Goal: Task Accomplishment & Management: Complete application form

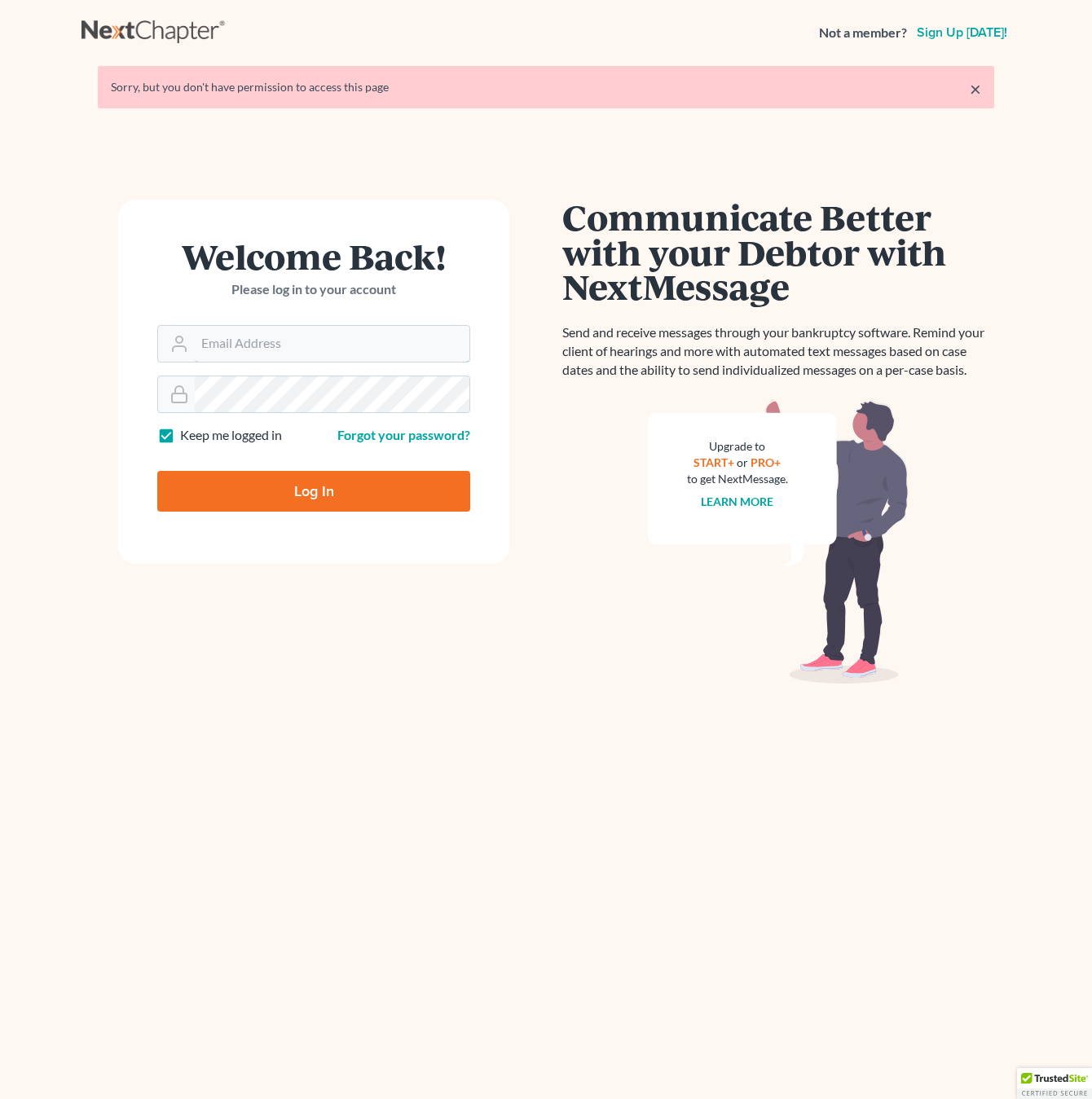
type input "[EMAIL_ADDRESS][DOMAIN_NAME]"
click at [305, 488] on input "Log In" at bounding box center [314, 492] width 313 height 41
type input "Thinking..."
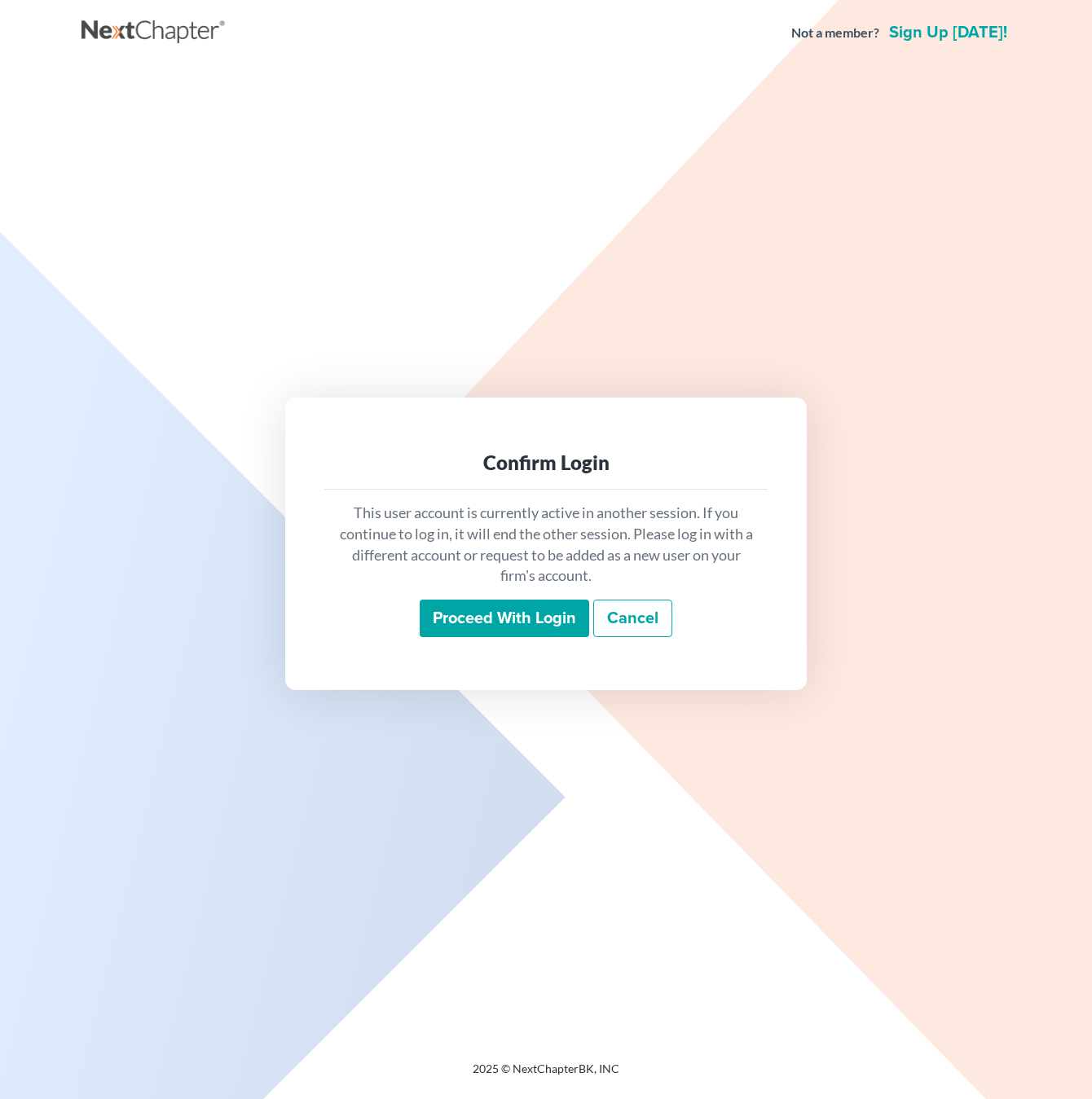
click at [481, 622] on input "Proceed with login" at bounding box center [504, 618] width 170 height 37
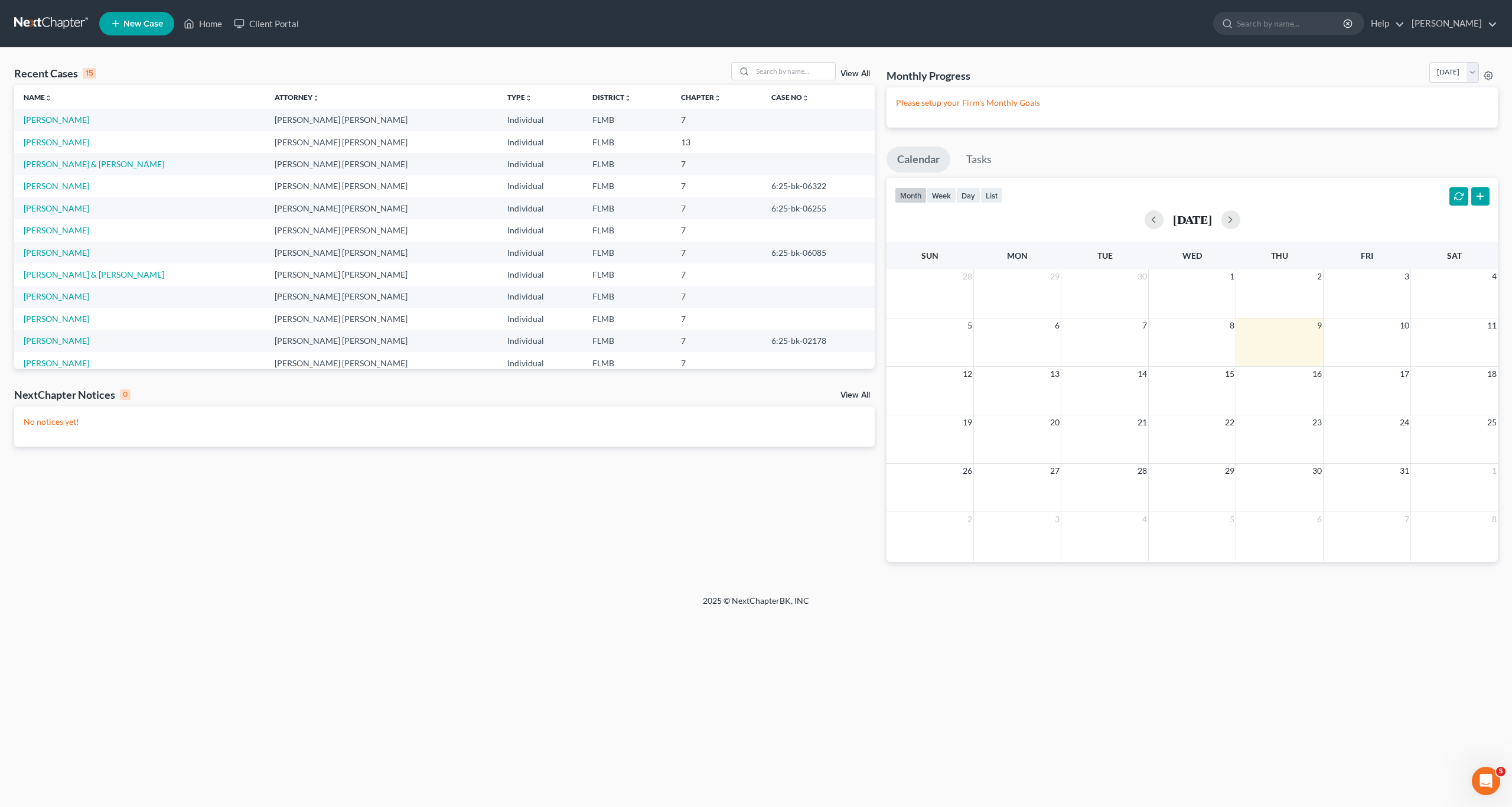
click at [123, 22] on link "New Case" at bounding box center [137, 23] width 75 height 24
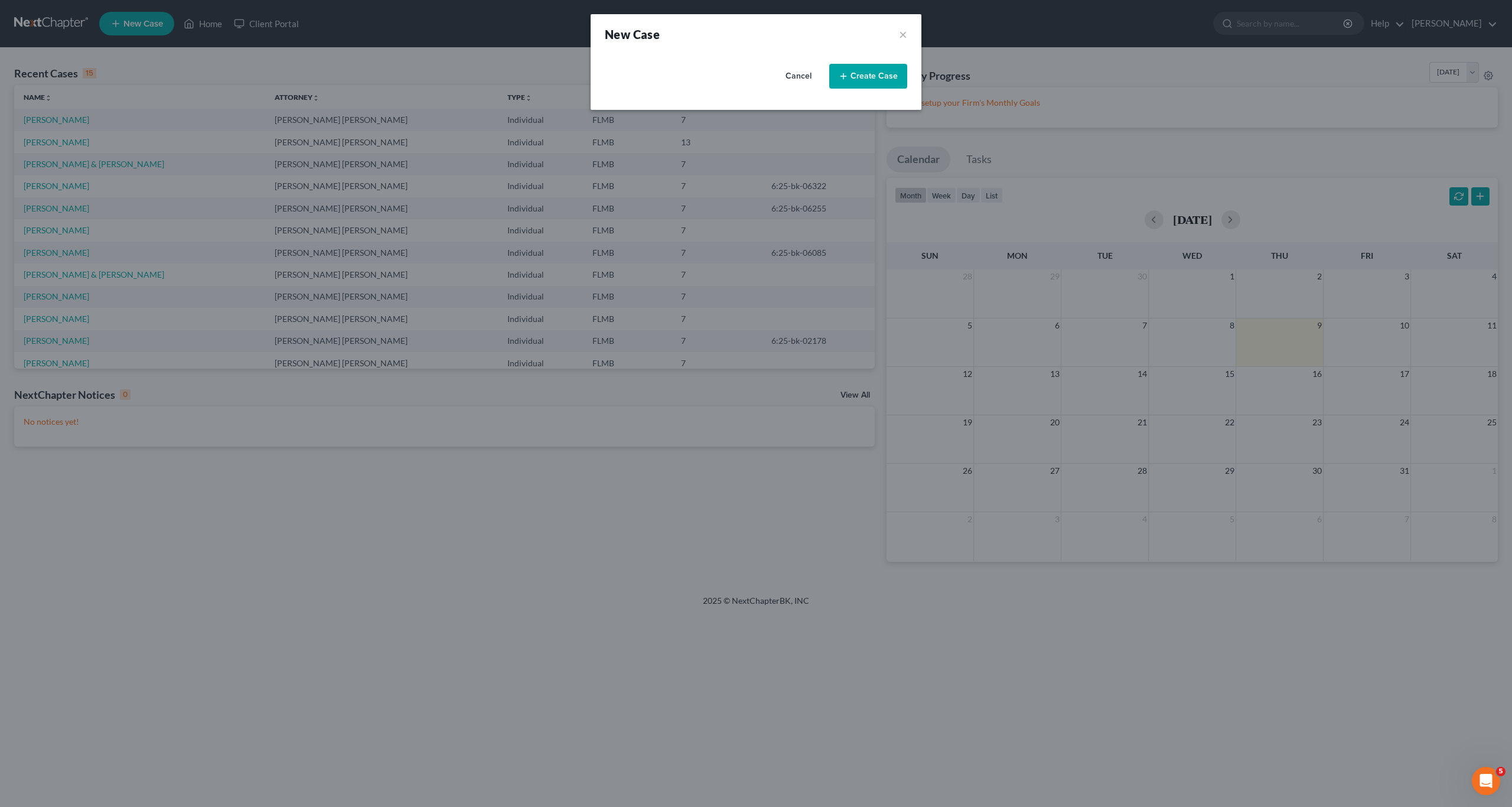
select select "15"
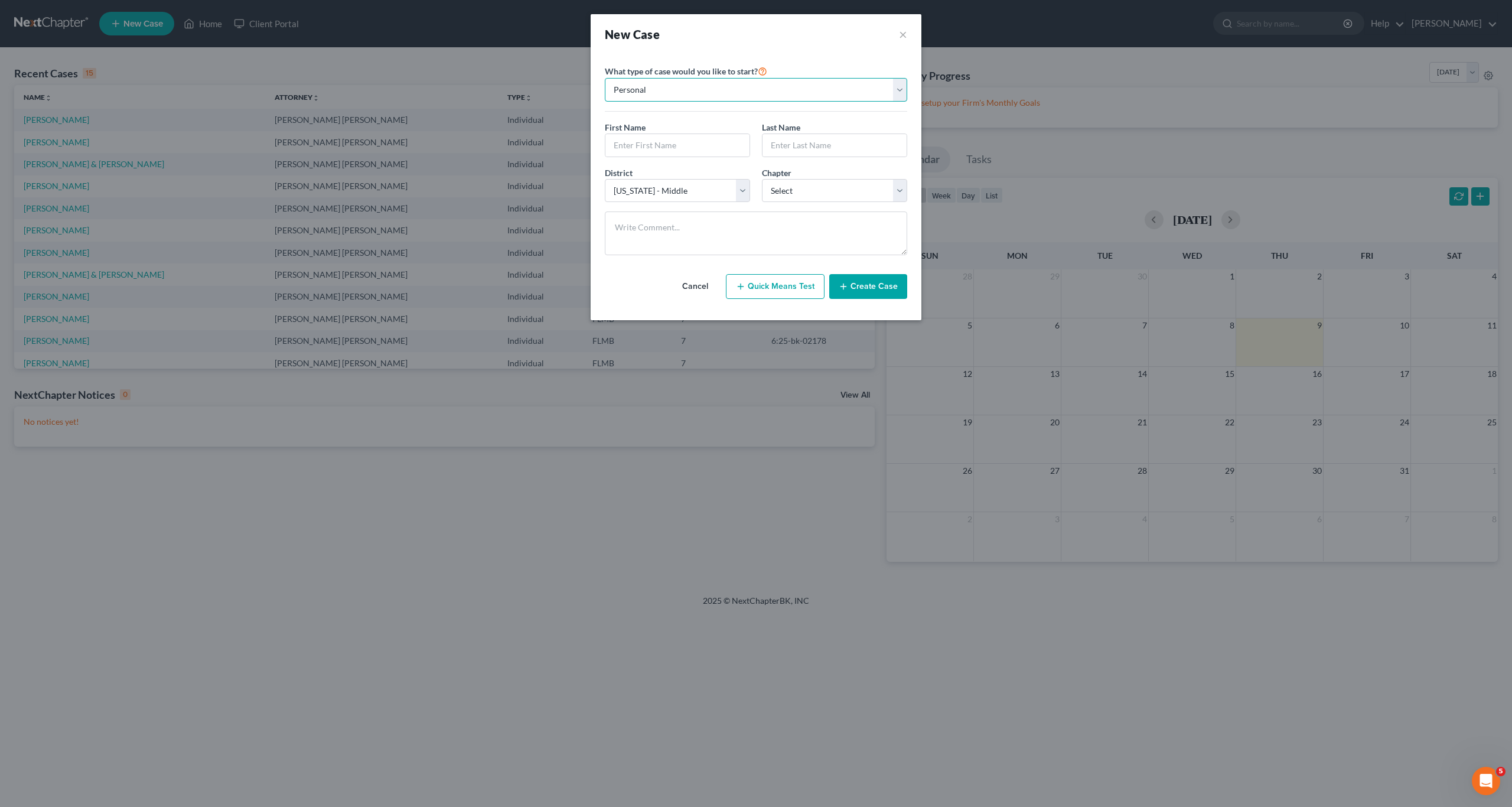
click at [706, 92] on select "Personal Business" at bounding box center [756, 90] width 302 height 24
click at [653, 141] on input "text" at bounding box center [678, 145] width 144 height 23
type input "[PERSON_NAME]"
click at [621, 148] on input "[PERSON_NAME]" at bounding box center [678, 145] width 144 height 23
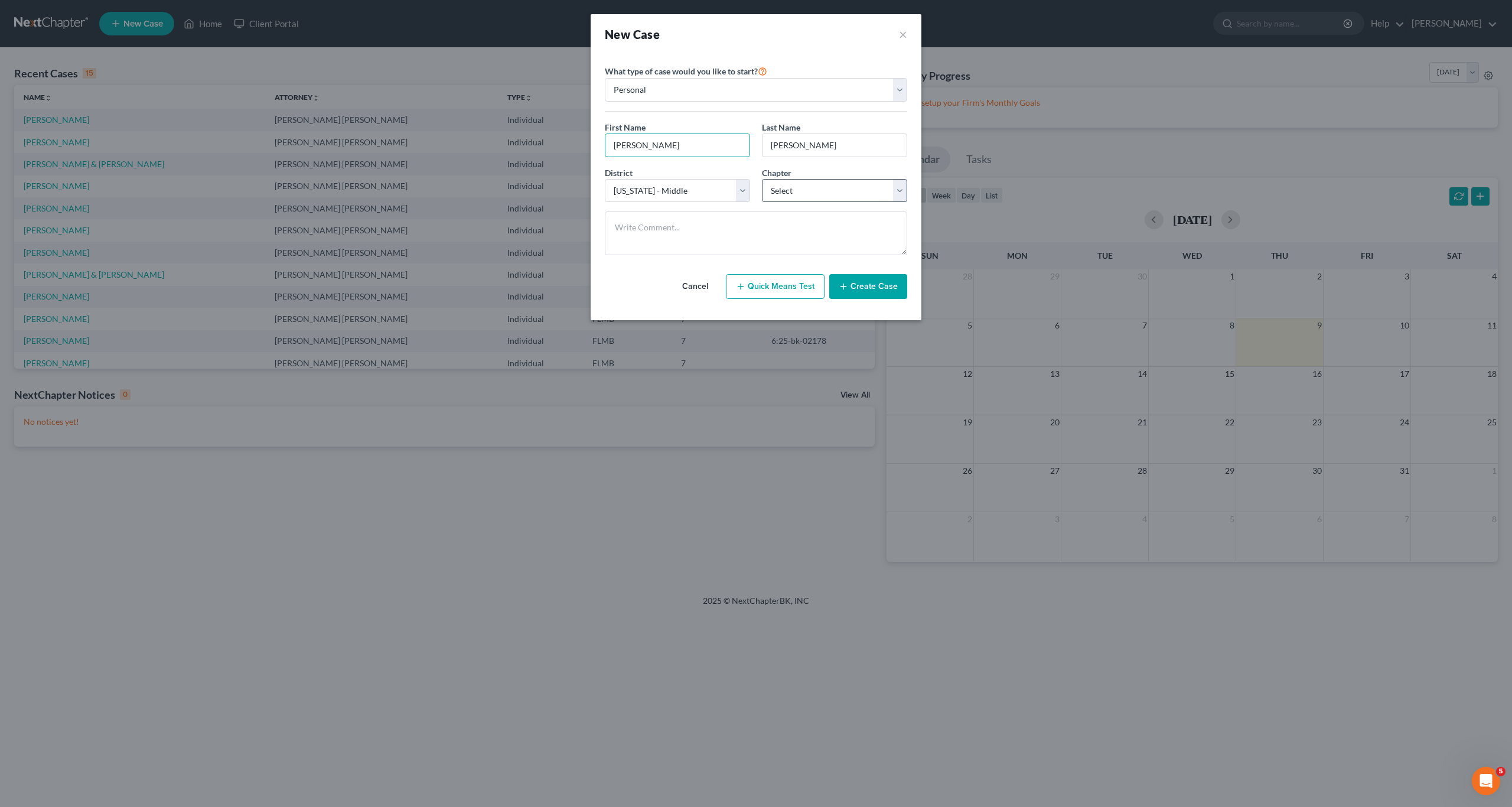
type input "[PERSON_NAME]"
click at [791, 191] on select "Select 7 11 12 13" at bounding box center [834, 191] width 145 height 24
select select "0"
click at [762, 179] on select "Select 7 11 12 13" at bounding box center [834, 191] width 145 height 24
click at [786, 225] on textarea at bounding box center [756, 233] width 302 height 44
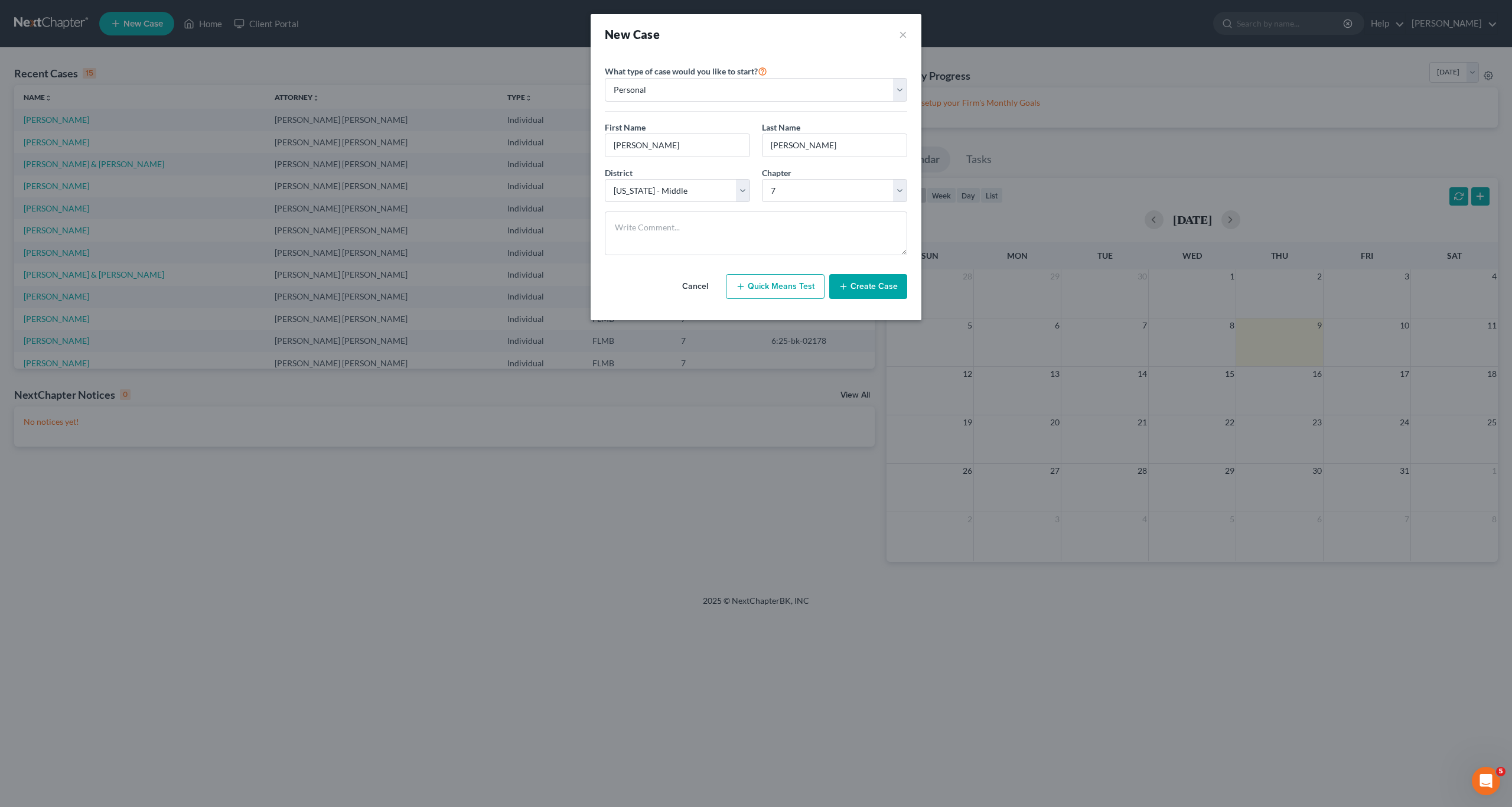
click at [791, 286] on button "Create Case" at bounding box center [868, 286] width 78 height 24
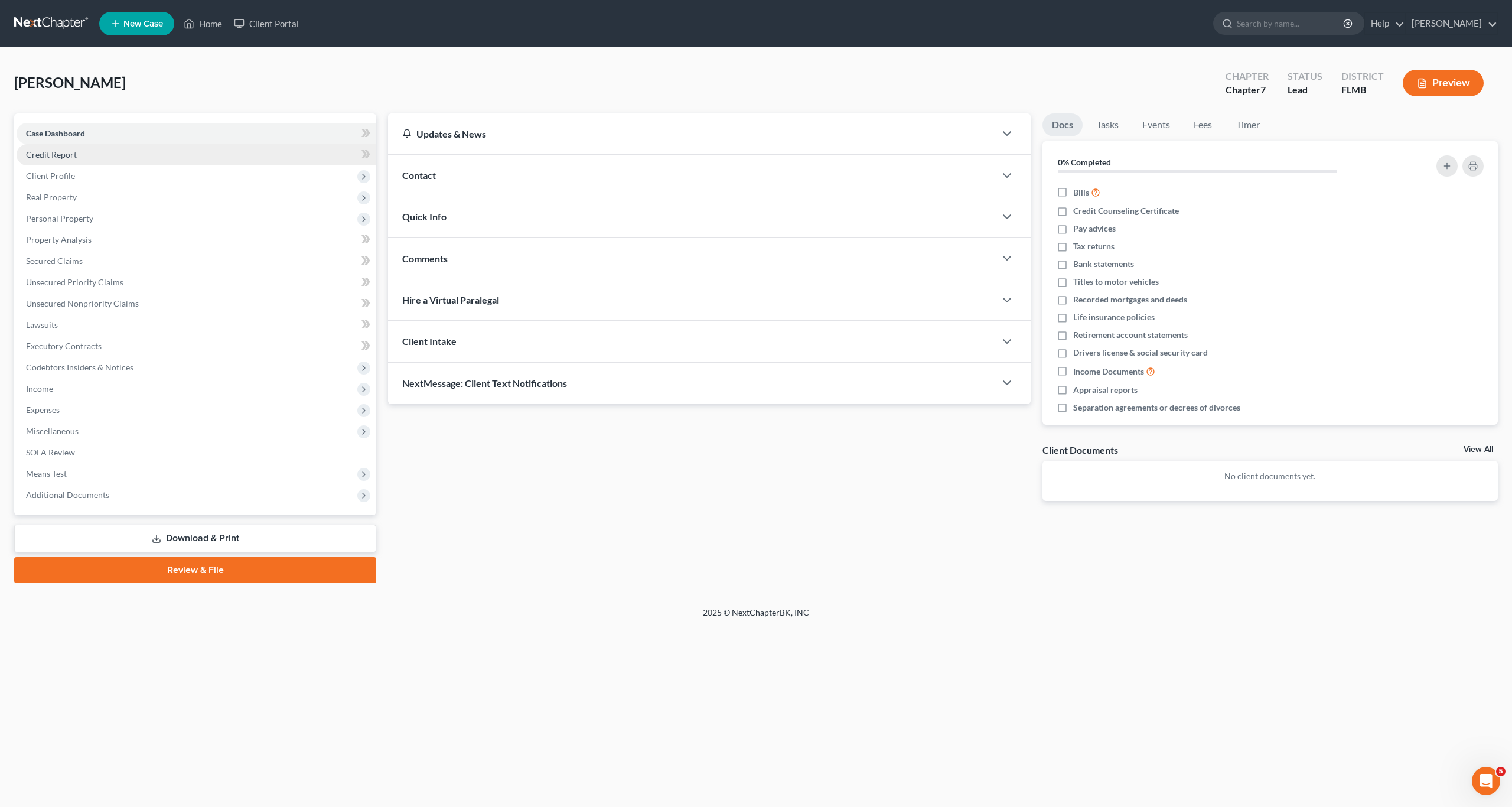
click at [39, 157] on span "Credit Report" at bounding box center [51, 155] width 51 height 10
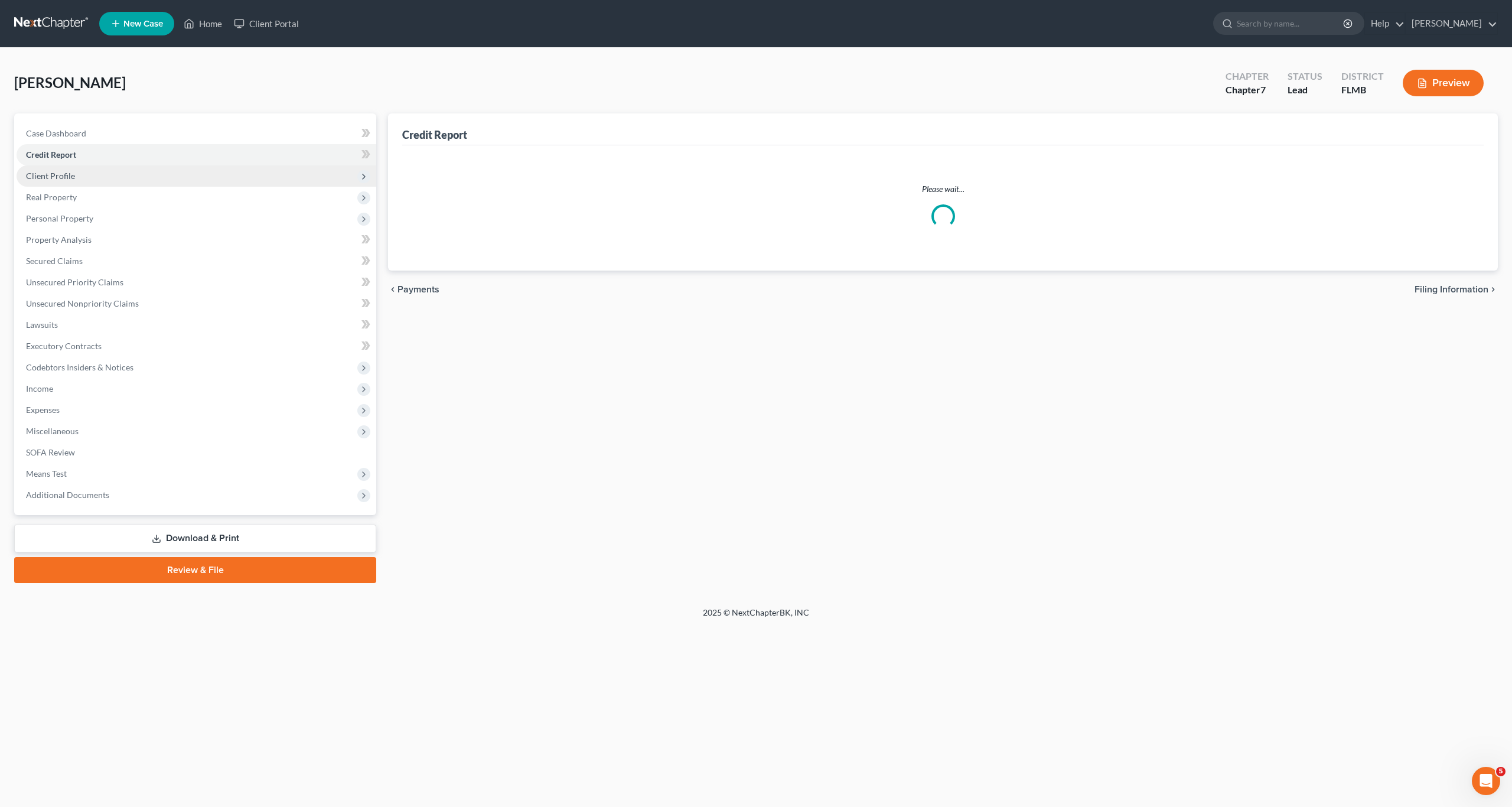
click at [48, 177] on span "Client Profile" at bounding box center [50, 176] width 49 height 10
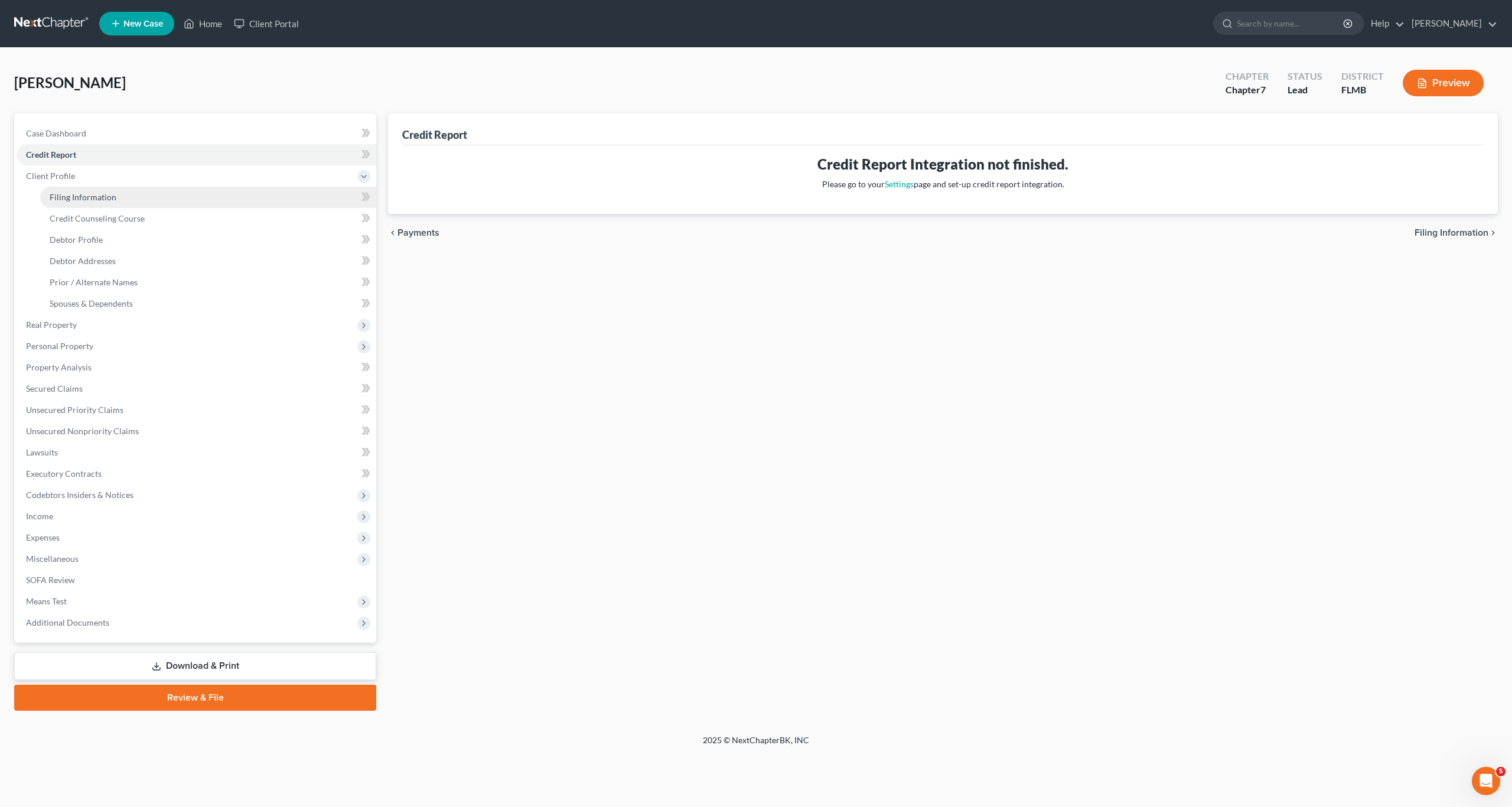
click at [53, 195] on span "Filing Information" at bounding box center [83, 197] width 67 height 10
select select "1"
select select "0"
select select "15"
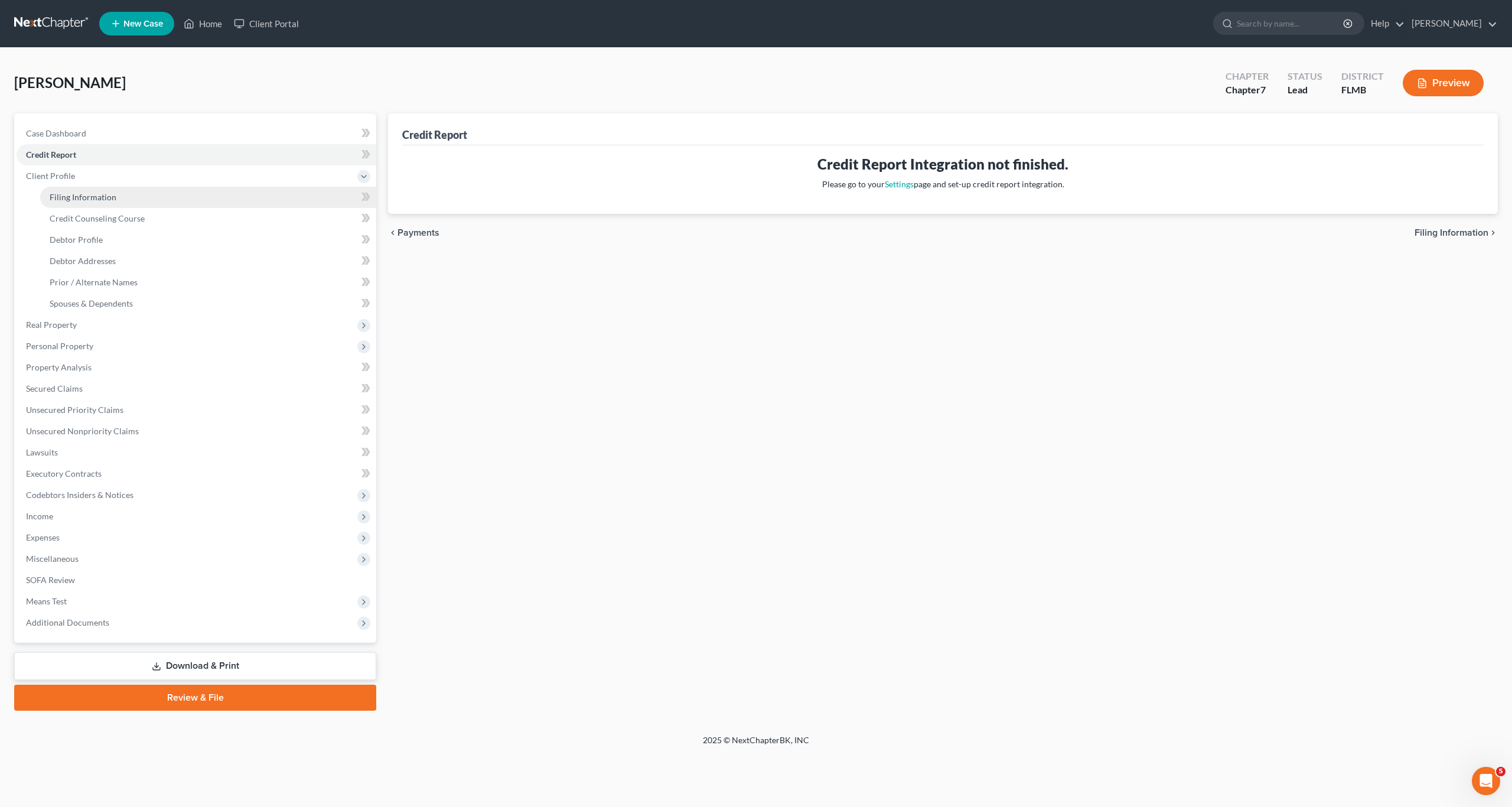
select select "9"
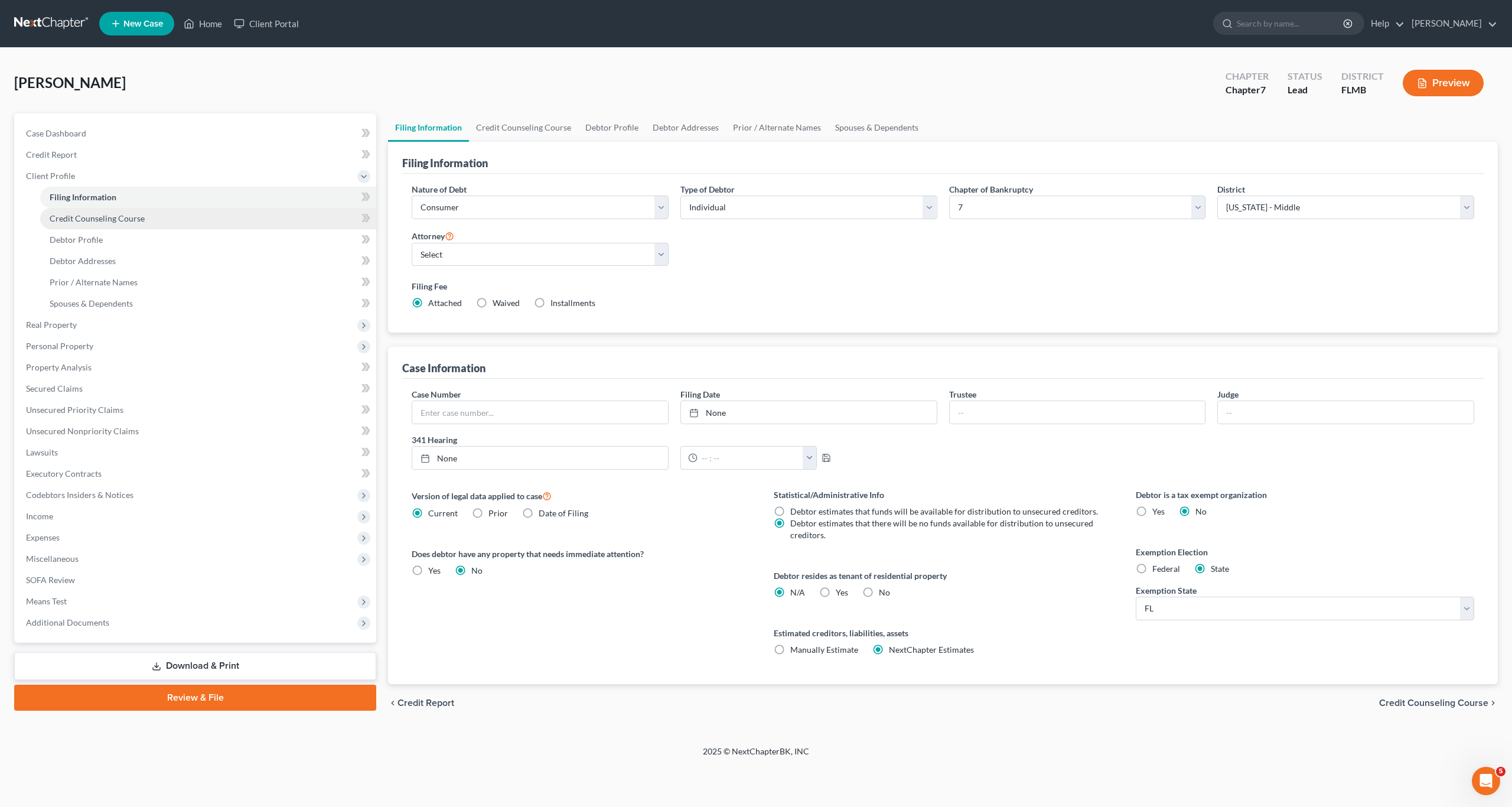
click at [75, 217] on span "Credit Counseling Course" at bounding box center [97, 219] width 95 height 10
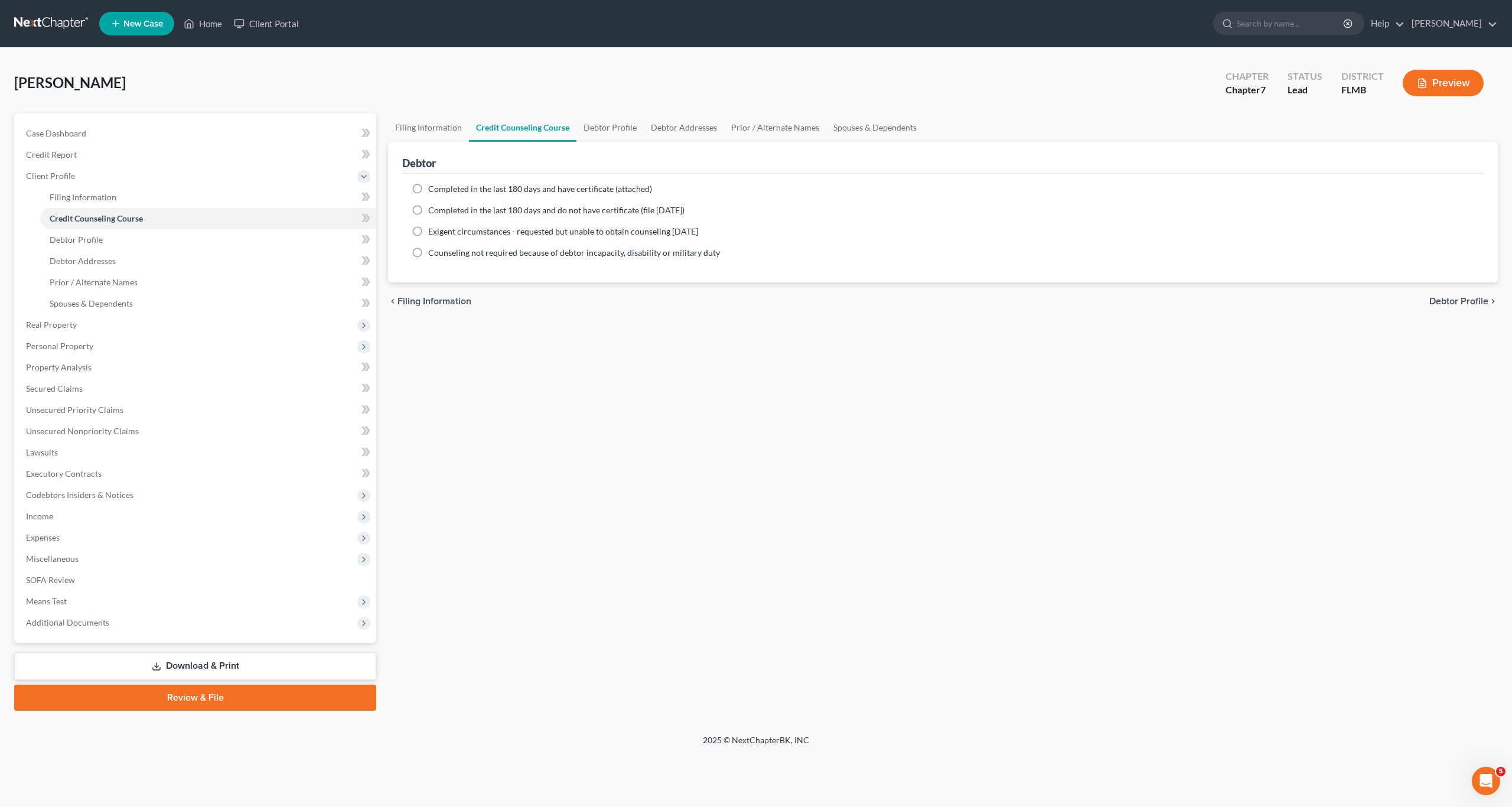
click at [428, 209] on label "Completed in the last 180 days and do not have certificate (file [DATE])" at bounding box center [556, 210] width 257 height 12
click at [433, 209] on input "Completed in the last 180 days and do not have certificate (file [DATE])" at bounding box center [437, 208] width 8 height 8
radio input "true"
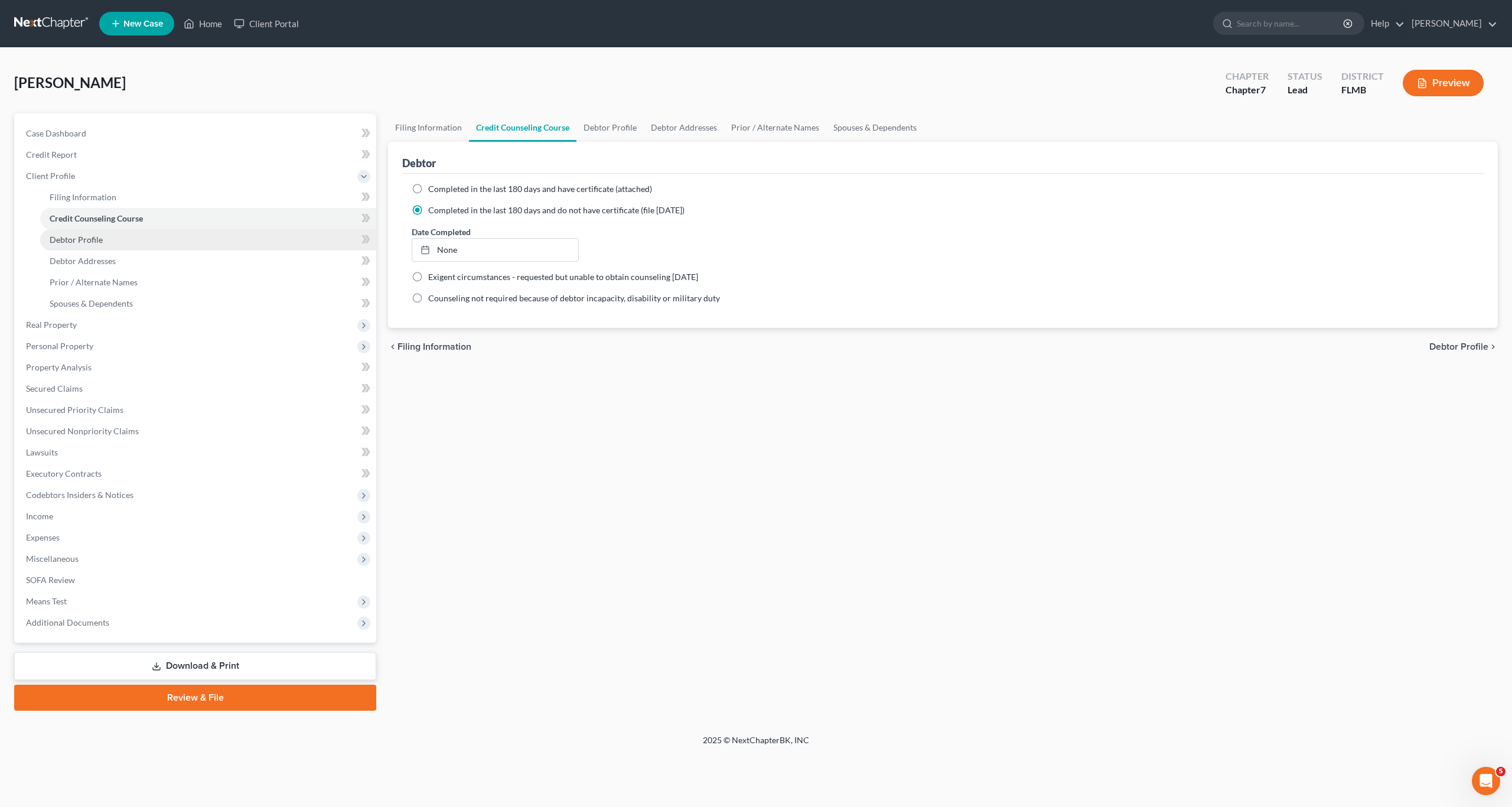
click at [54, 238] on span "Debtor Profile" at bounding box center [76, 240] width 53 height 10
select select "0"
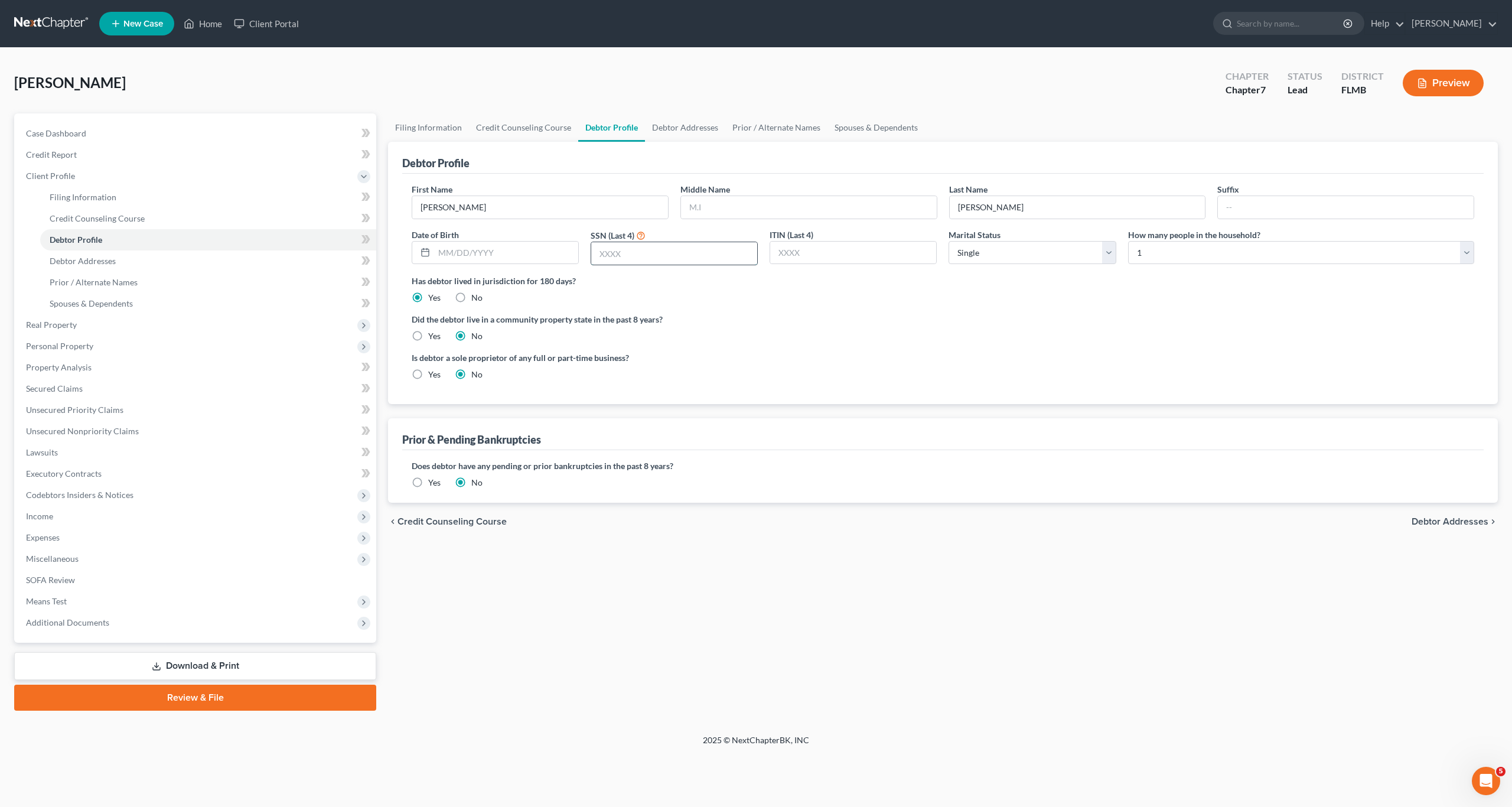
click at [614, 255] on input "text" at bounding box center [674, 253] width 166 height 23
type input "5297"
click at [763, 314] on label "Did the debtor live in a community property state in the past 8 years?" at bounding box center [943, 319] width 1063 height 12
click at [95, 253] on link "Debtor Addresses" at bounding box center [208, 260] width 336 height 21
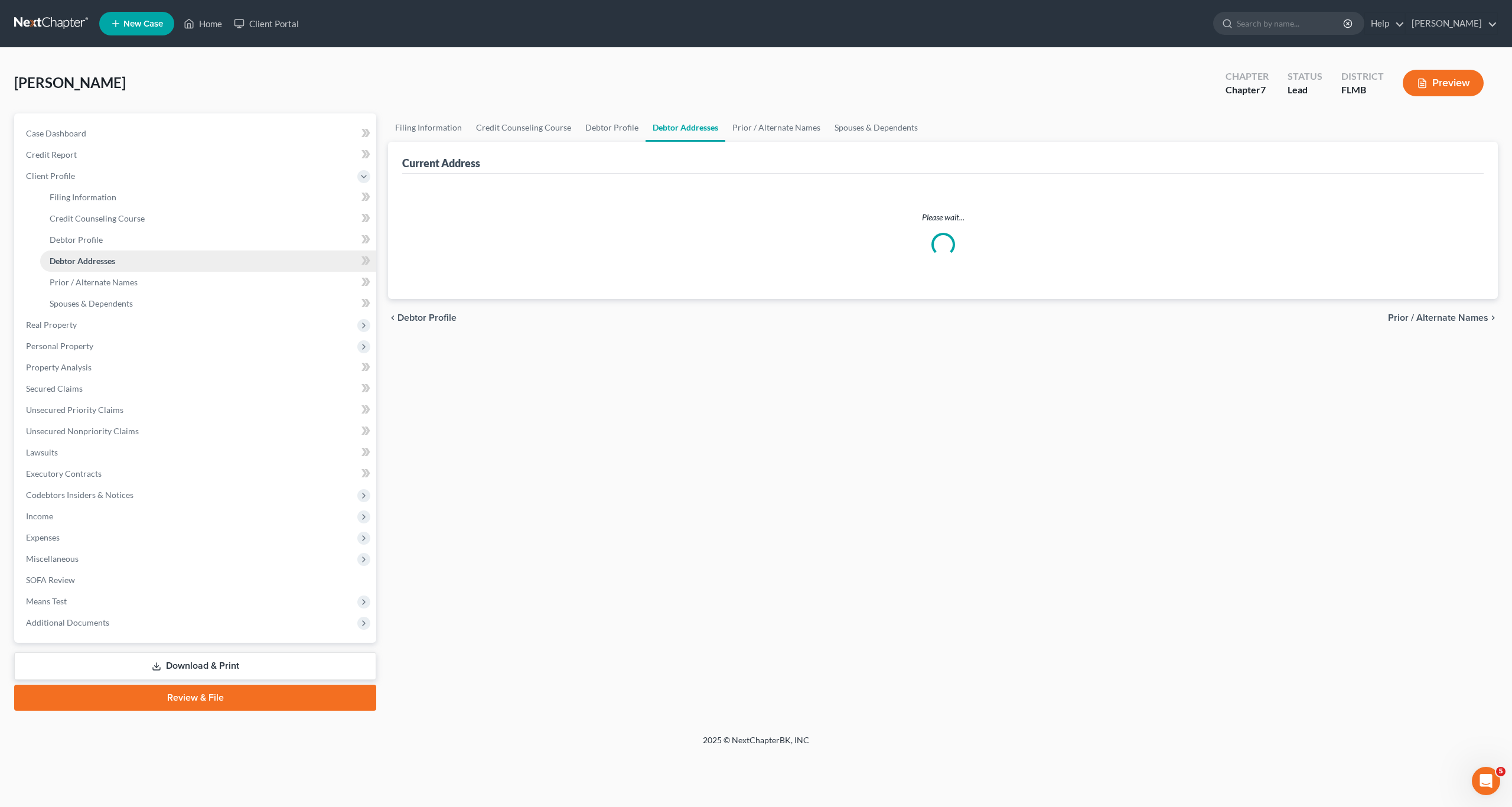
select select "0"
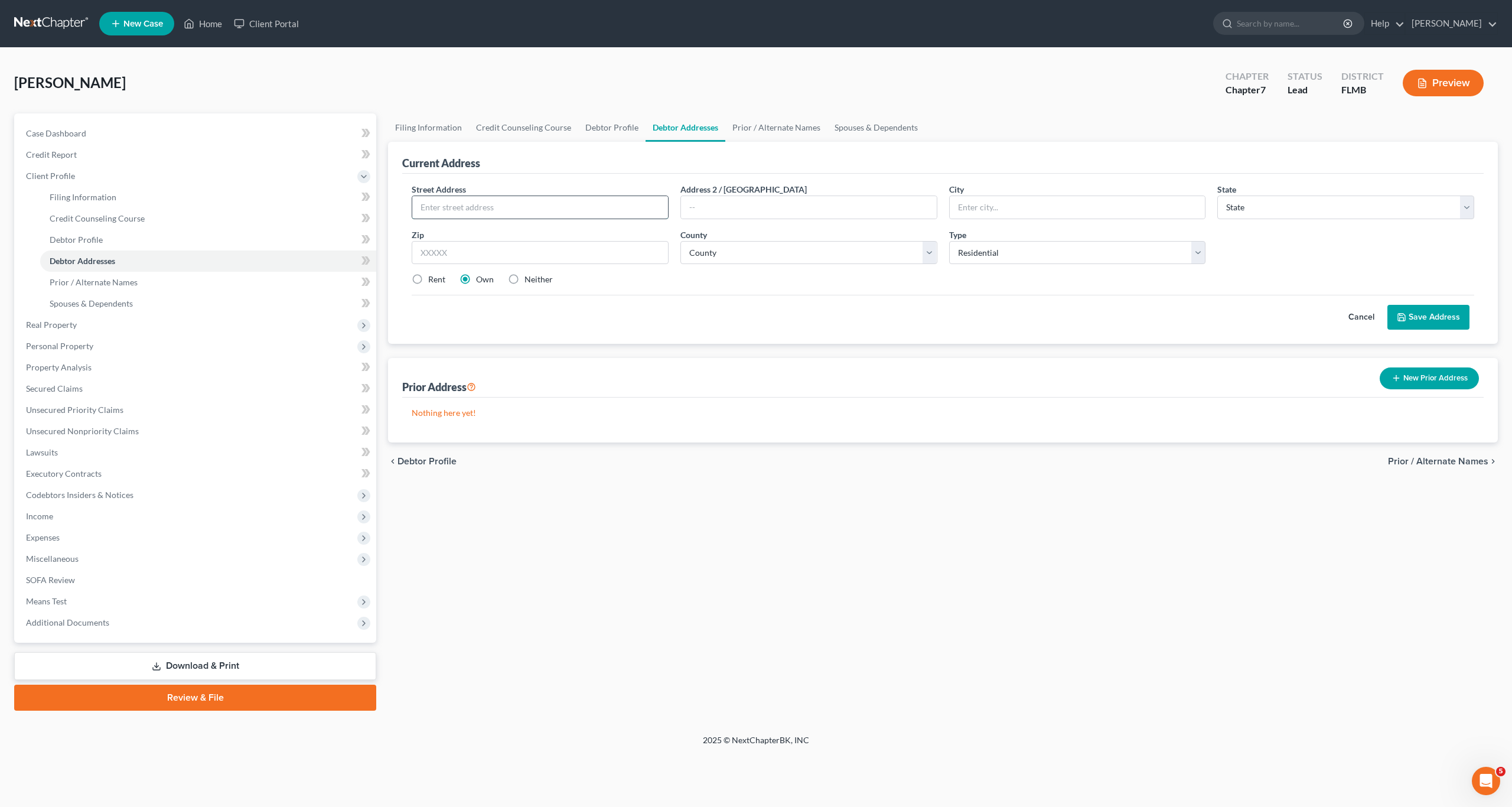
click at [463, 208] on input "text" at bounding box center [540, 207] width 256 height 23
type input "[STREET_ADDRESS]"
type input "Apt 415"
type input "Orlando"
select select "9"
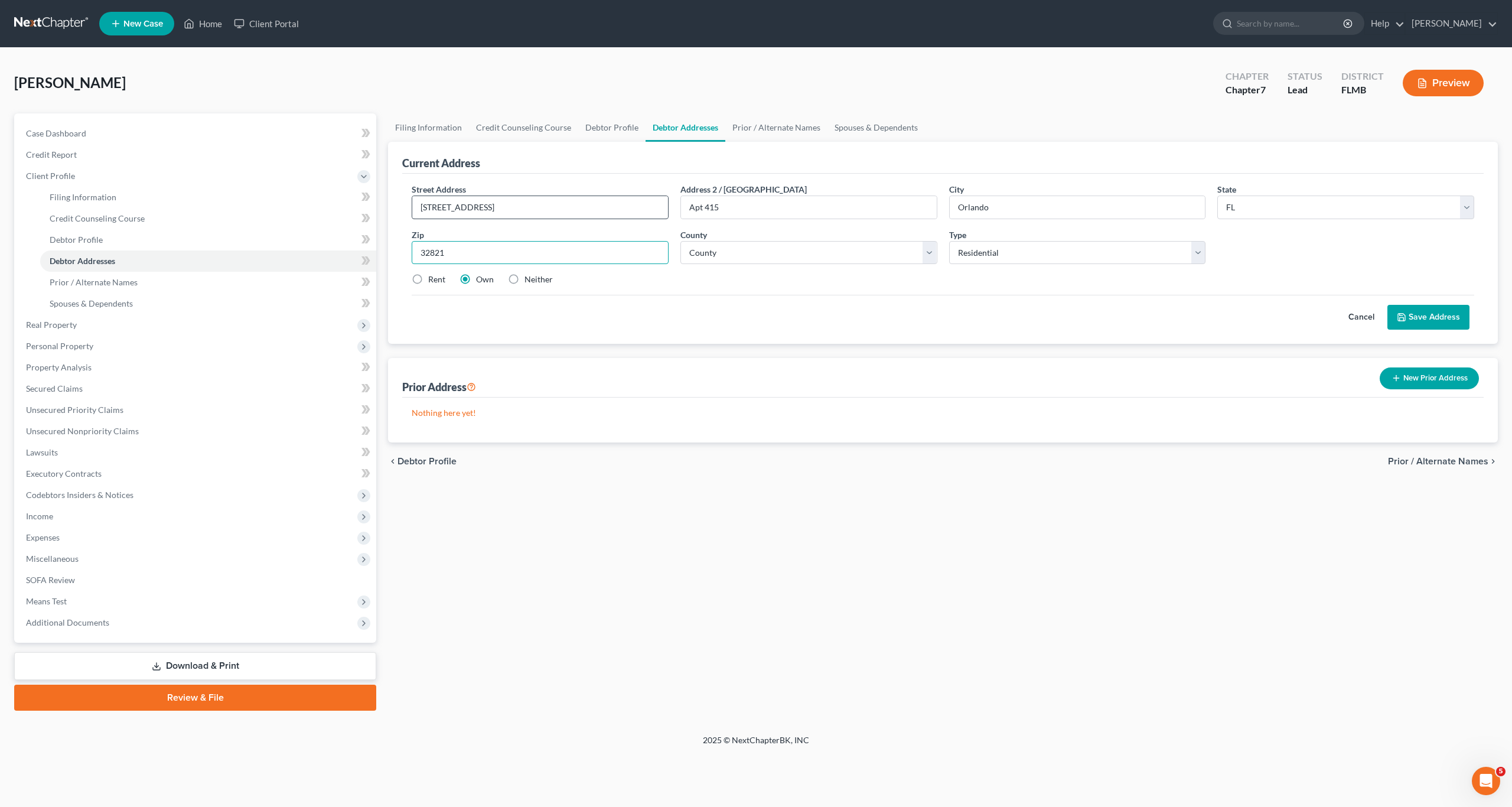
type input "32821"
click at [739, 257] on select "County [GEOGRAPHIC_DATA] [GEOGRAPHIC_DATA] [GEOGRAPHIC_DATA] [GEOGRAPHIC_DATA] …" at bounding box center [809, 253] width 257 height 24
select select "47"
click at [680, 241] on select "County [GEOGRAPHIC_DATA] [GEOGRAPHIC_DATA] [GEOGRAPHIC_DATA] [GEOGRAPHIC_DATA] …" at bounding box center [809, 253] width 257 height 24
click at [602, 327] on div "Cancel Save Address" at bounding box center [943, 312] width 1063 height 35
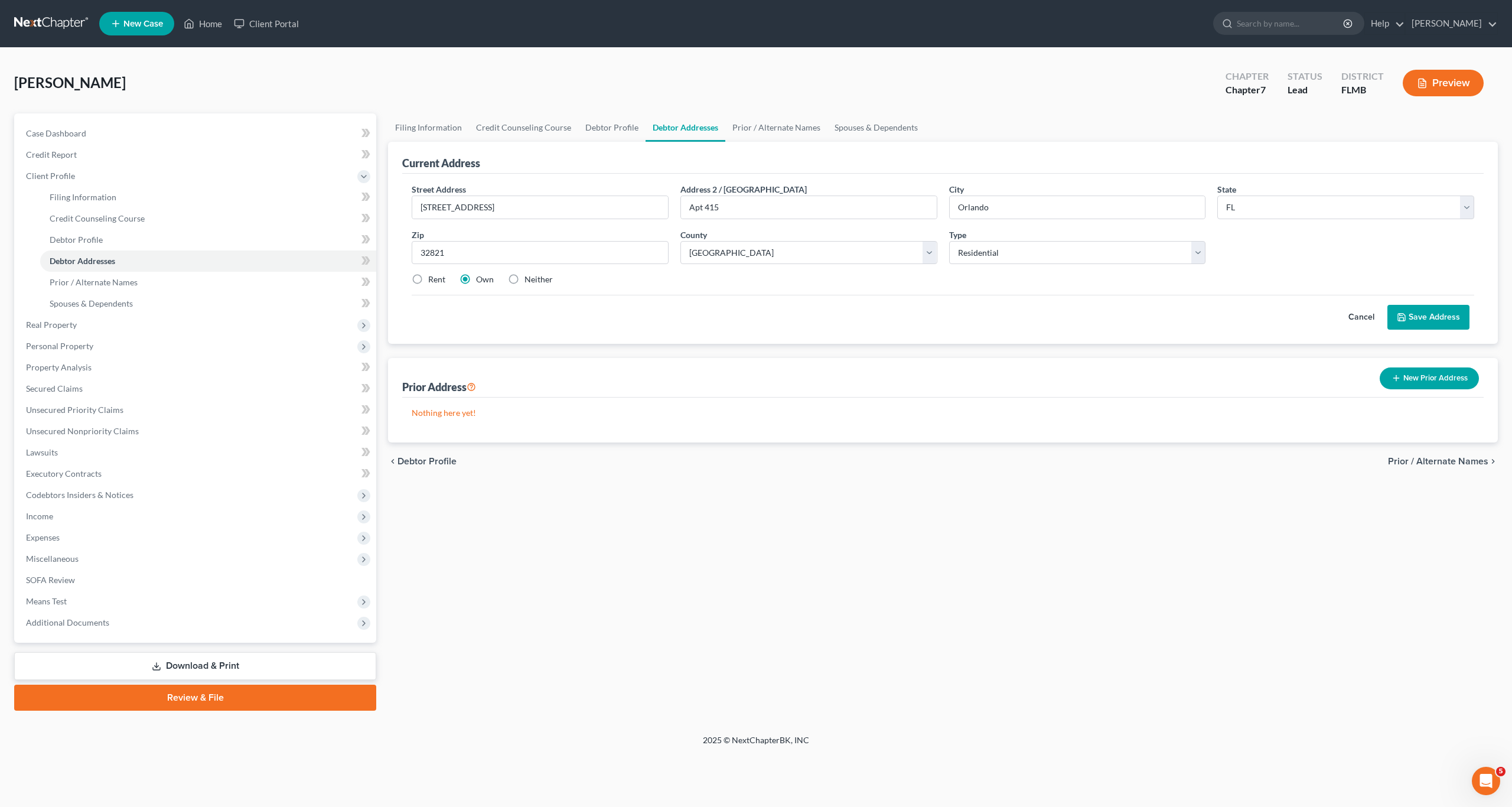
click at [428, 279] on label "Rent" at bounding box center [437, 279] width 17 height 12
click at [433, 279] on input "Rent" at bounding box center [437, 277] width 8 height 8
radio input "true"
drag, startPoint x: 1437, startPoint y: 318, endPoint x: 676, endPoint y: 266, distance: 762.8
click at [791, 318] on button "Save Address" at bounding box center [1428, 317] width 82 height 24
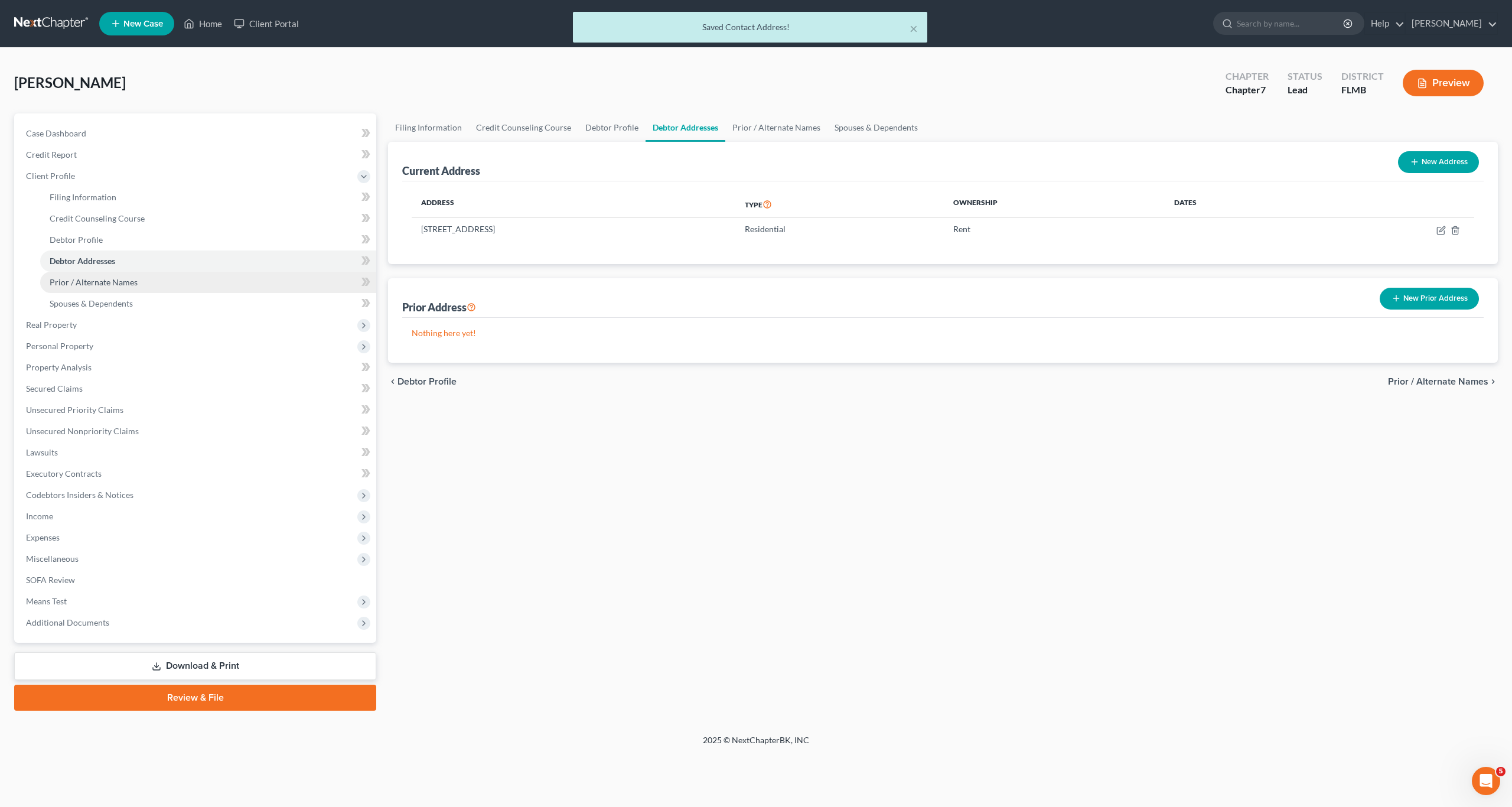
click at [115, 286] on span "Prior / Alternate Names" at bounding box center [93, 282] width 88 height 10
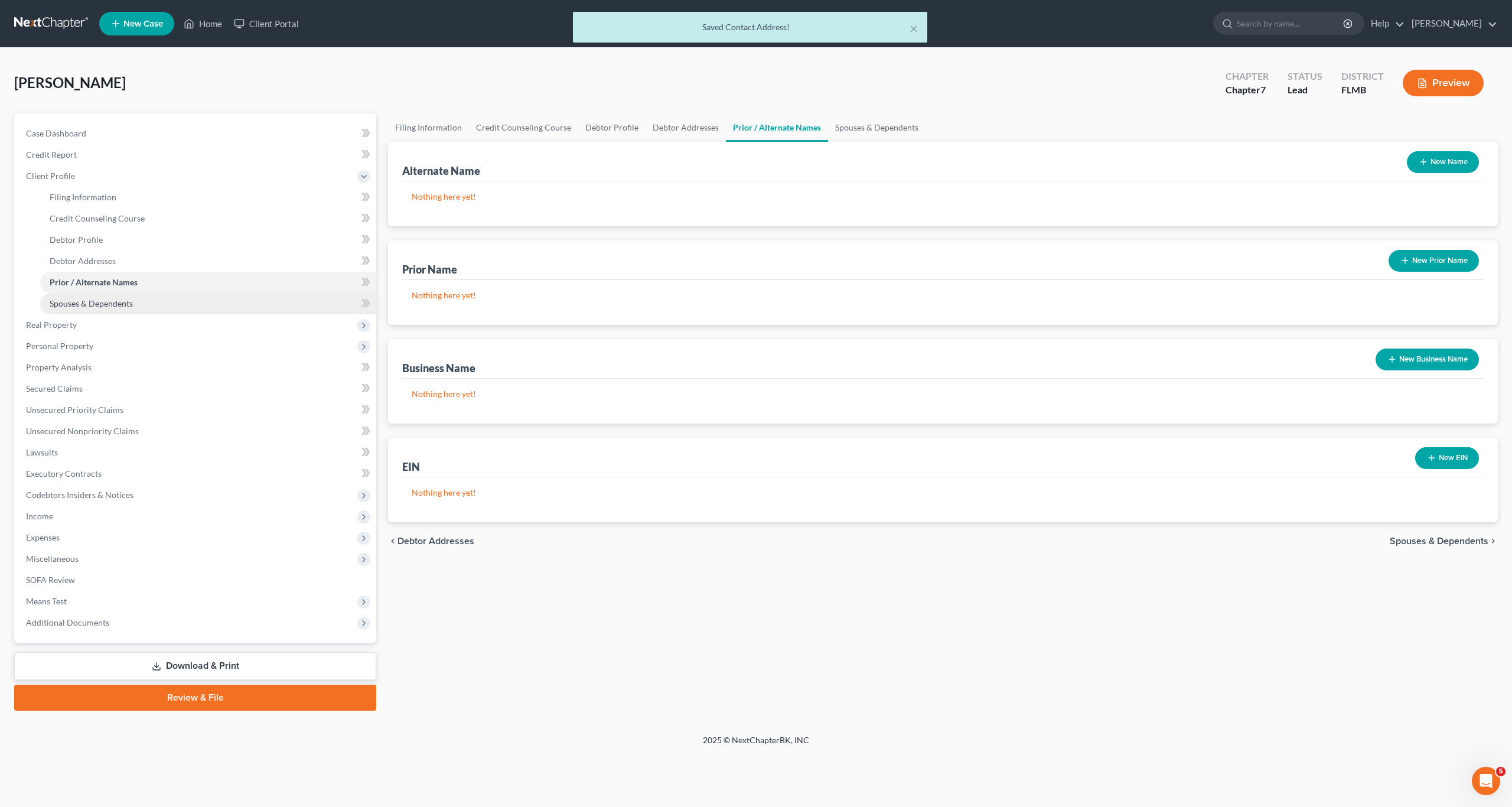
click at [123, 297] on link "Spouses & Dependents" at bounding box center [208, 303] width 336 height 21
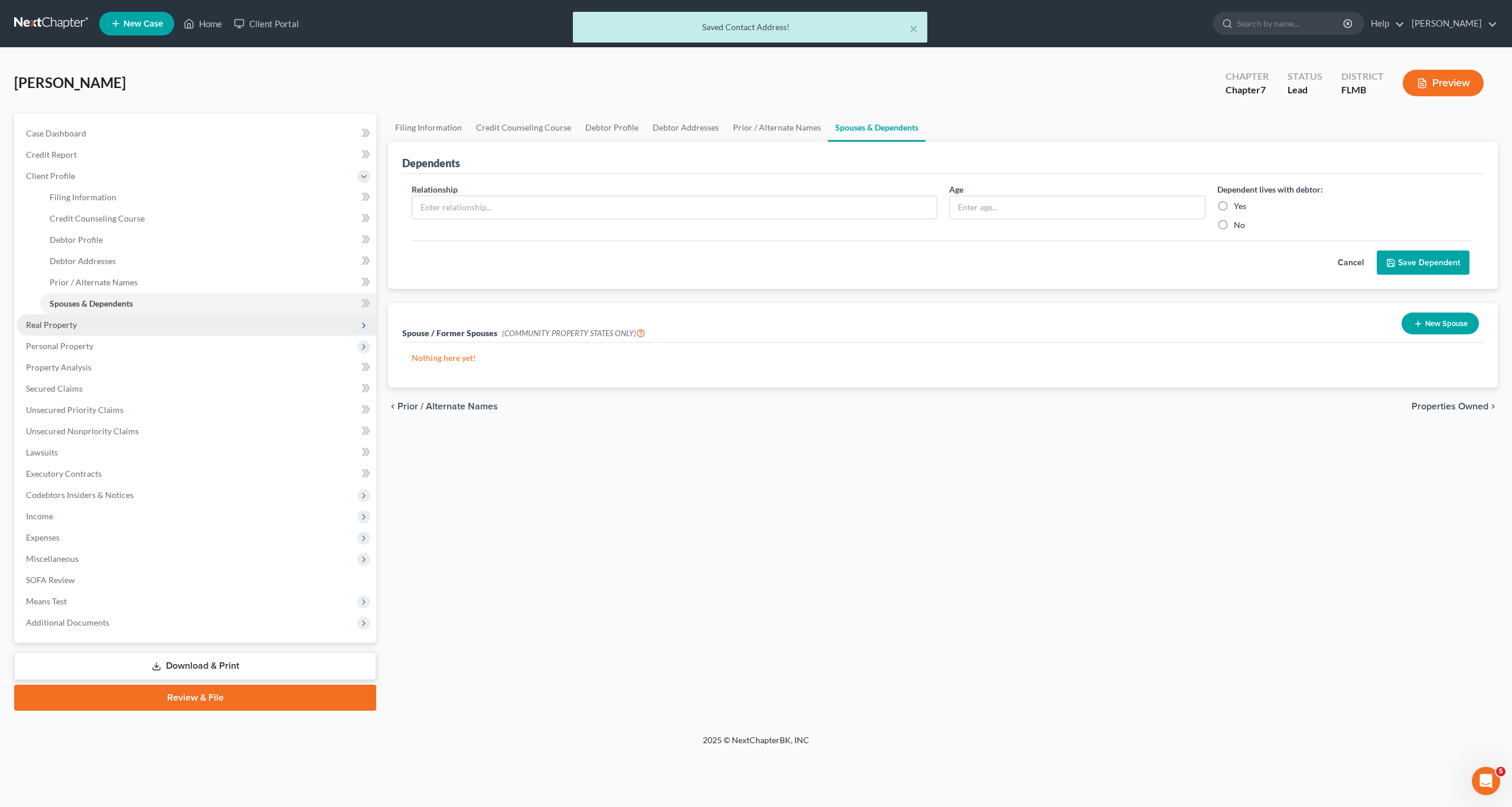
click at [74, 331] on span "Real Property" at bounding box center [197, 324] width 360 height 21
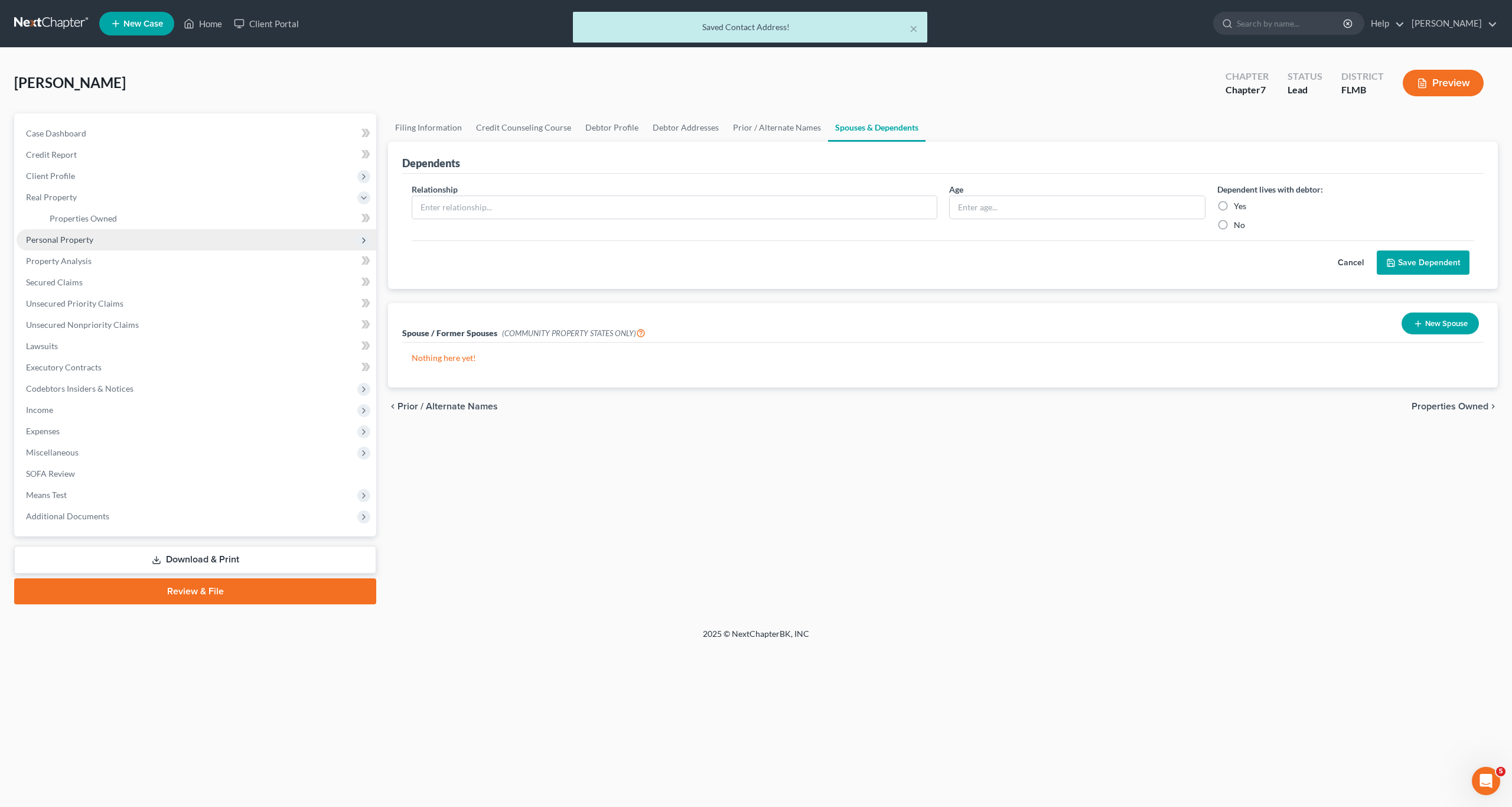
click at [67, 239] on span "Personal Property" at bounding box center [59, 240] width 67 height 10
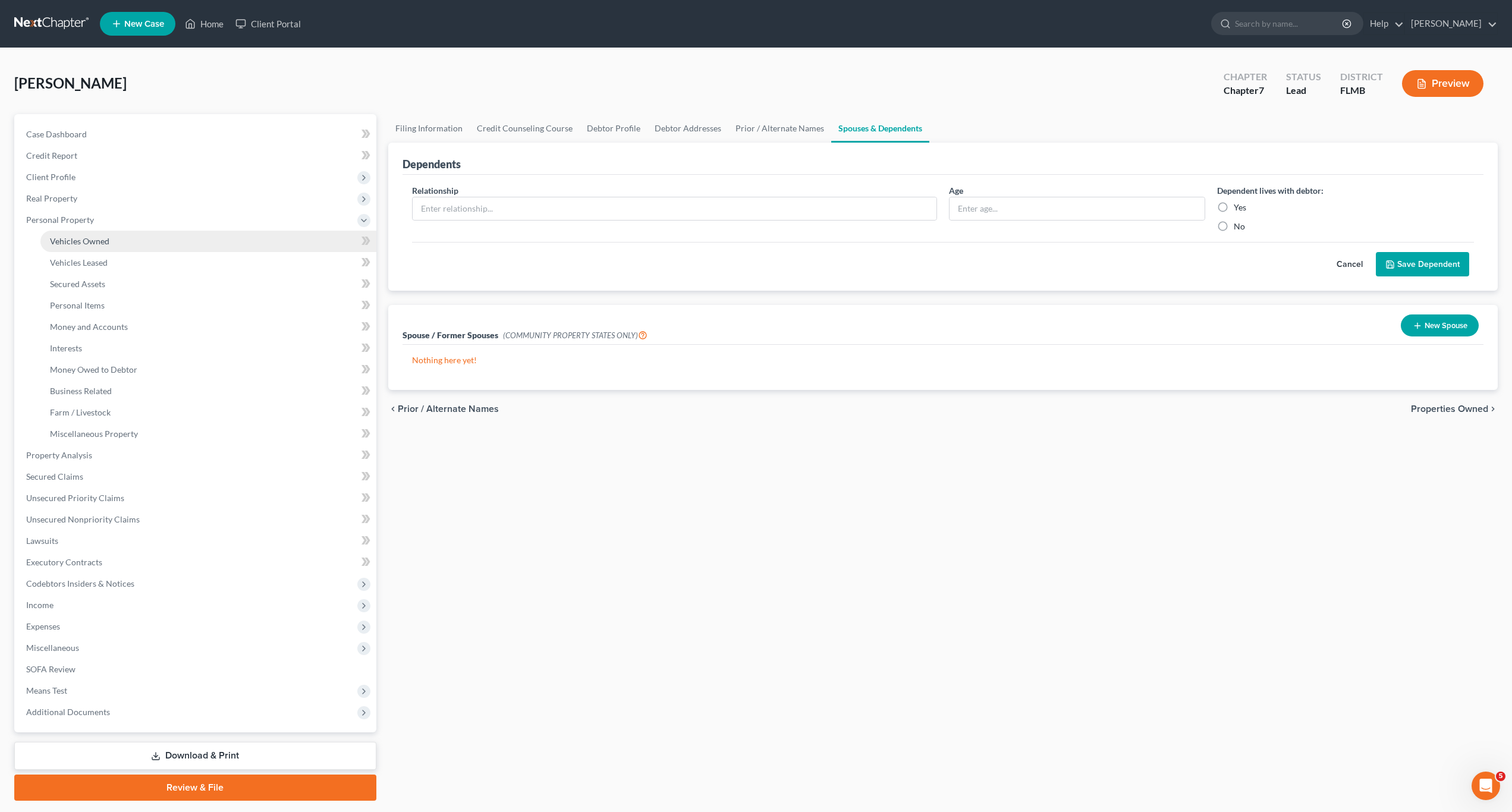
click at [88, 238] on span "Vehicles Owned" at bounding box center [80, 241] width 60 height 10
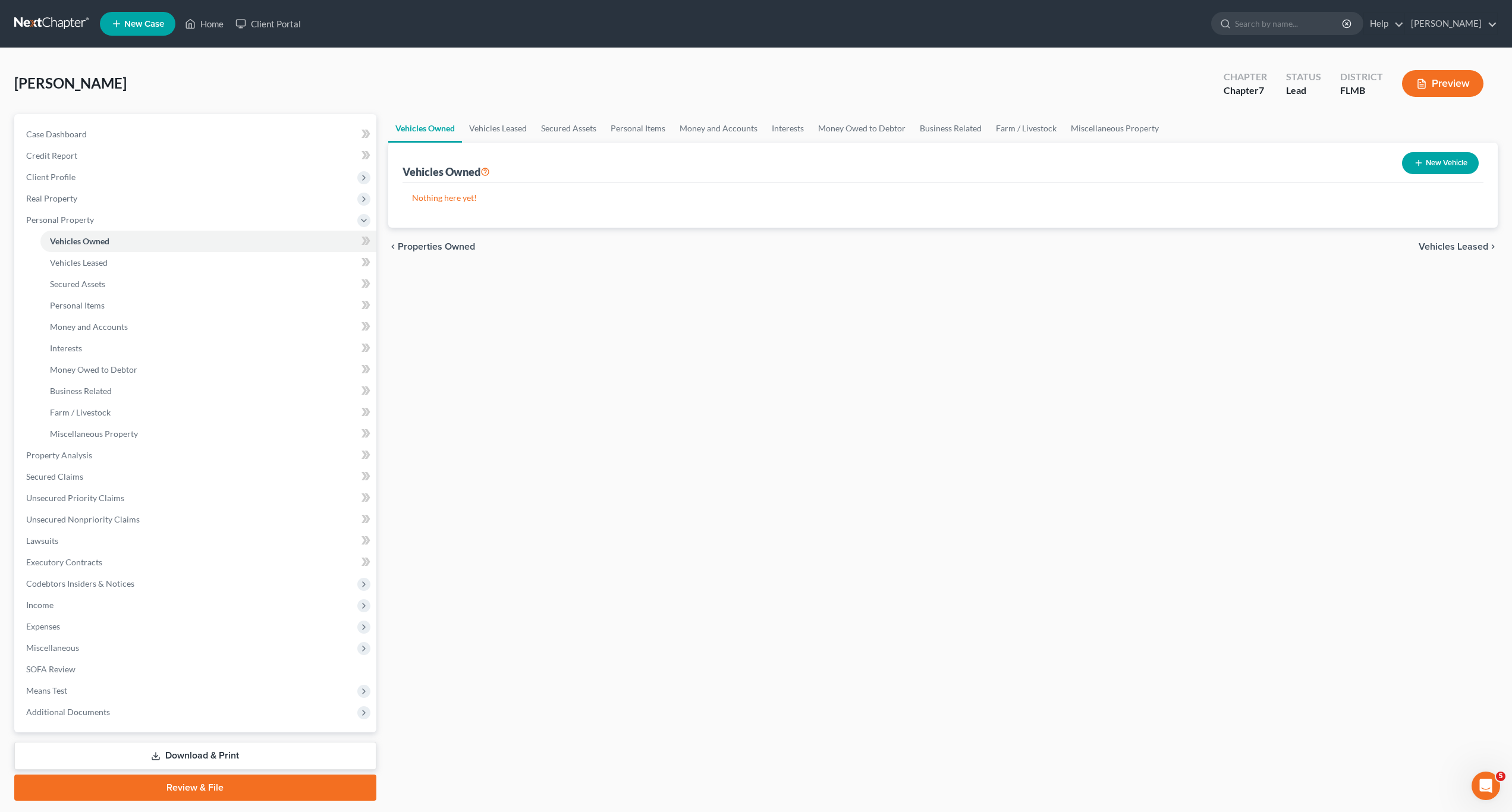
click at [796, 167] on button "New Vehicle" at bounding box center [1440, 163] width 77 height 22
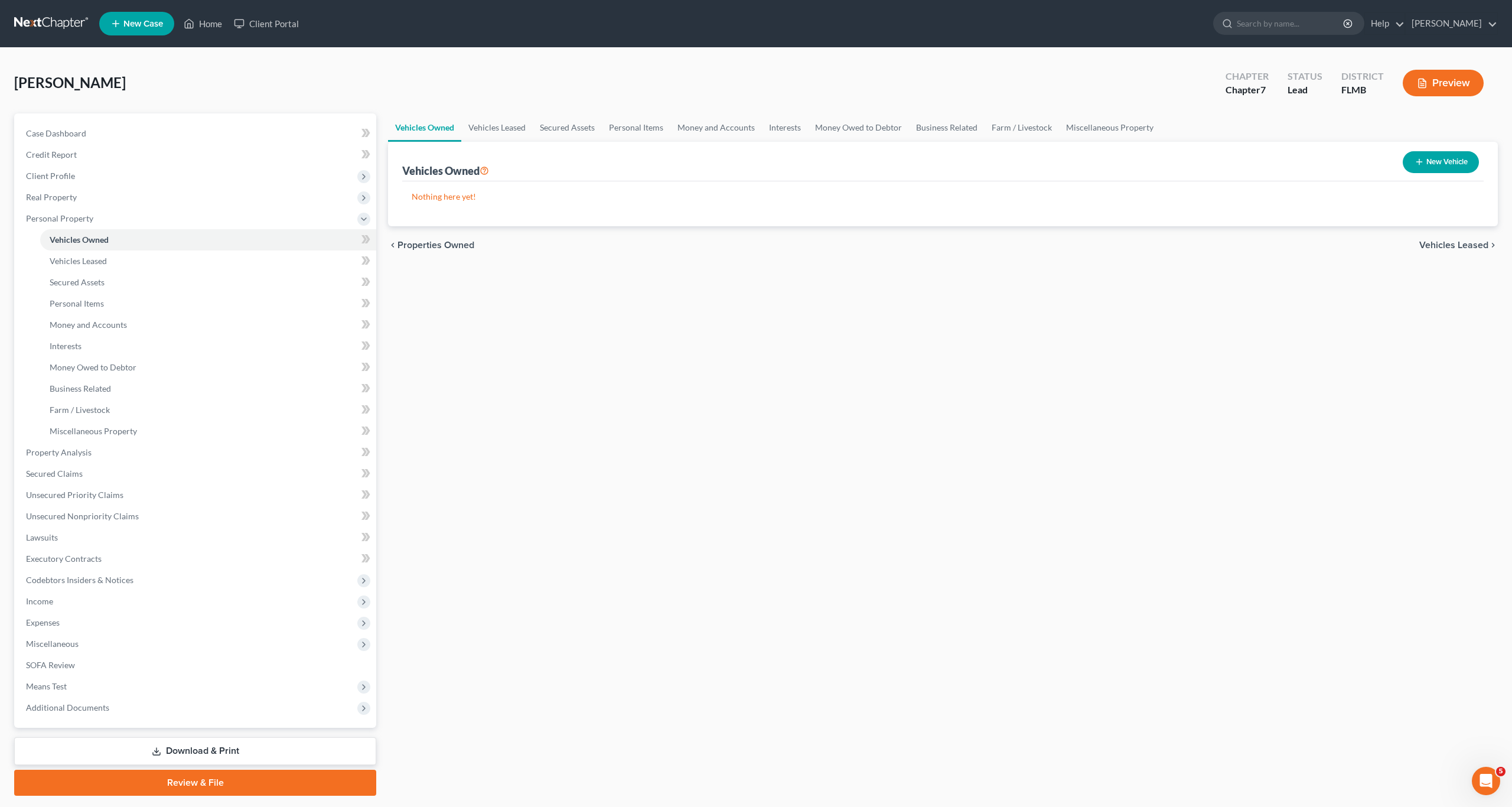
select select "0"
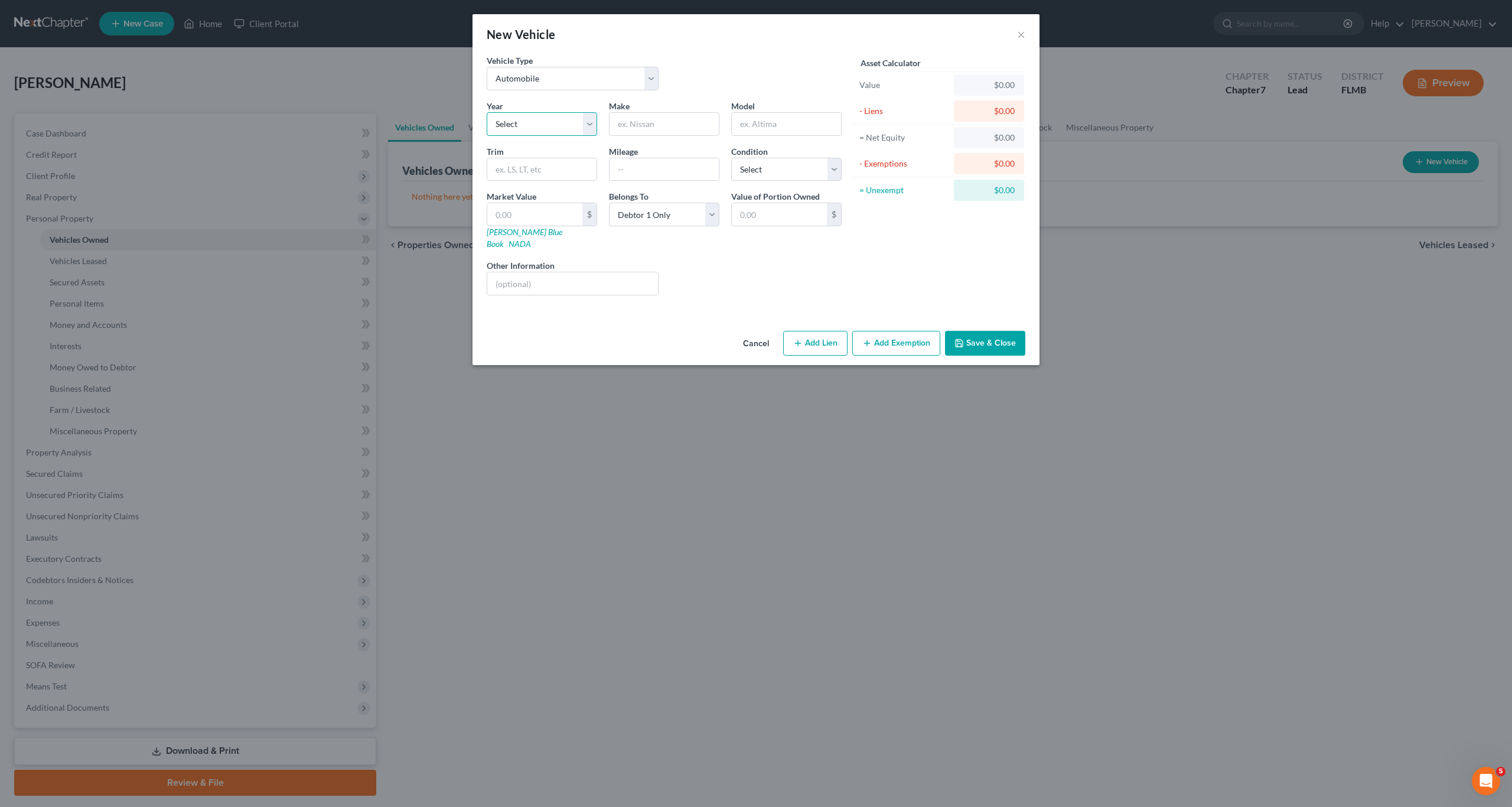
click at [526, 123] on select "Select 2026 2025 2024 2023 2022 2021 2020 2019 2018 2017 2016 2015 2014 2013 20…" at bounding box center [542, 124] width 110 height 24
select select "14"
click at [487, 112] on select "Select 2026 2025 2024 2023 2022 2021 2020 2019 2018 2017 2016 2015 2014 2013 20…" at bounding box center [542, 124] width 110 height 24
click at [629, 111] on label "Make *" at bounding box center [620, 106] width 21 height 12
click at [629, 119] on input "text" at bounding box center [664, 124] width 109 height 23
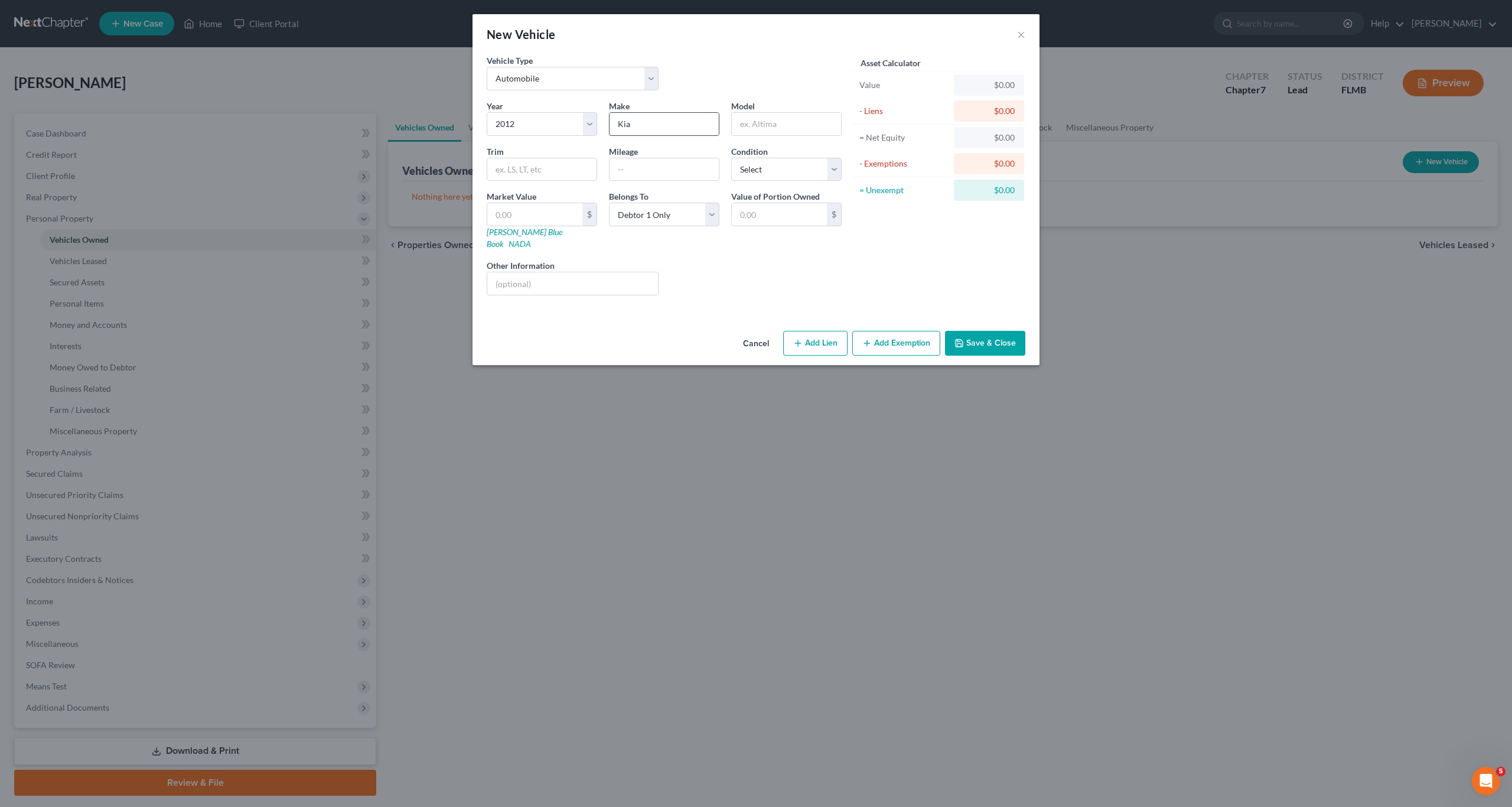
type input "Kia"
type input "P"
type input "Optima"
type input "161000"
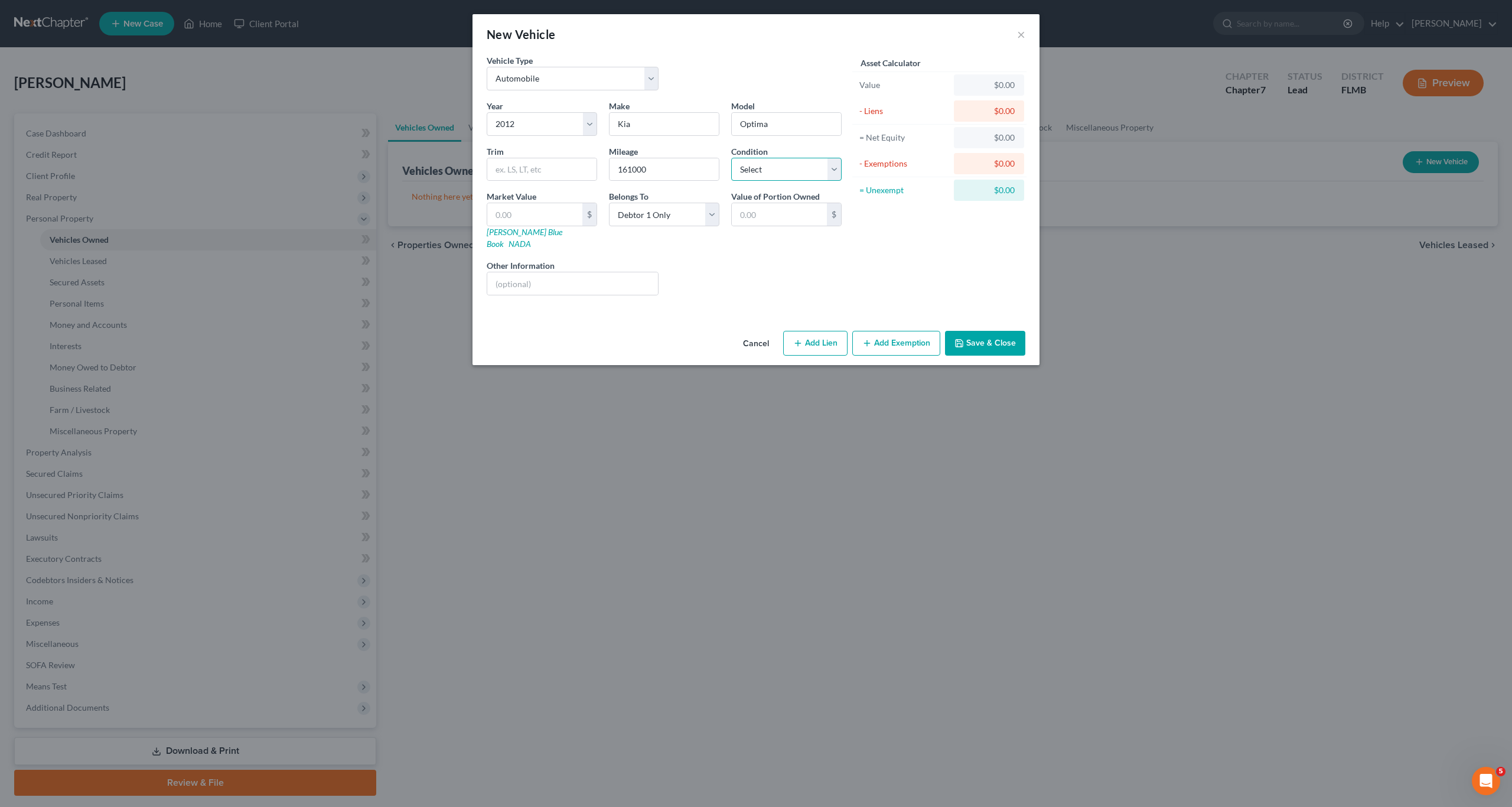
click at [779, 165] on select "Select Excellent Very Good Good Fair Poor" at bounding box center [786, 170] width 110 height 24
select select "3"
click at [731, 158] on select "Select Excellent Very Good Good Fair Poor" at bounding box center [786, 170] width 110 height 24
click at [758, 240] on div "Year Select 2026 2025 2024 2023 2022 2021 2020 2019 2018 2017 2016 2015 2014 20…" at bounding box center [664, 202] width 367 height 205
click at [766, 289] on div "Year Select 2026 2025 2024 2023 2022 2021 2020 2019 2018 2017 2016 2015 2014 20…" at bounding box center [664, 202] width 367 height 205
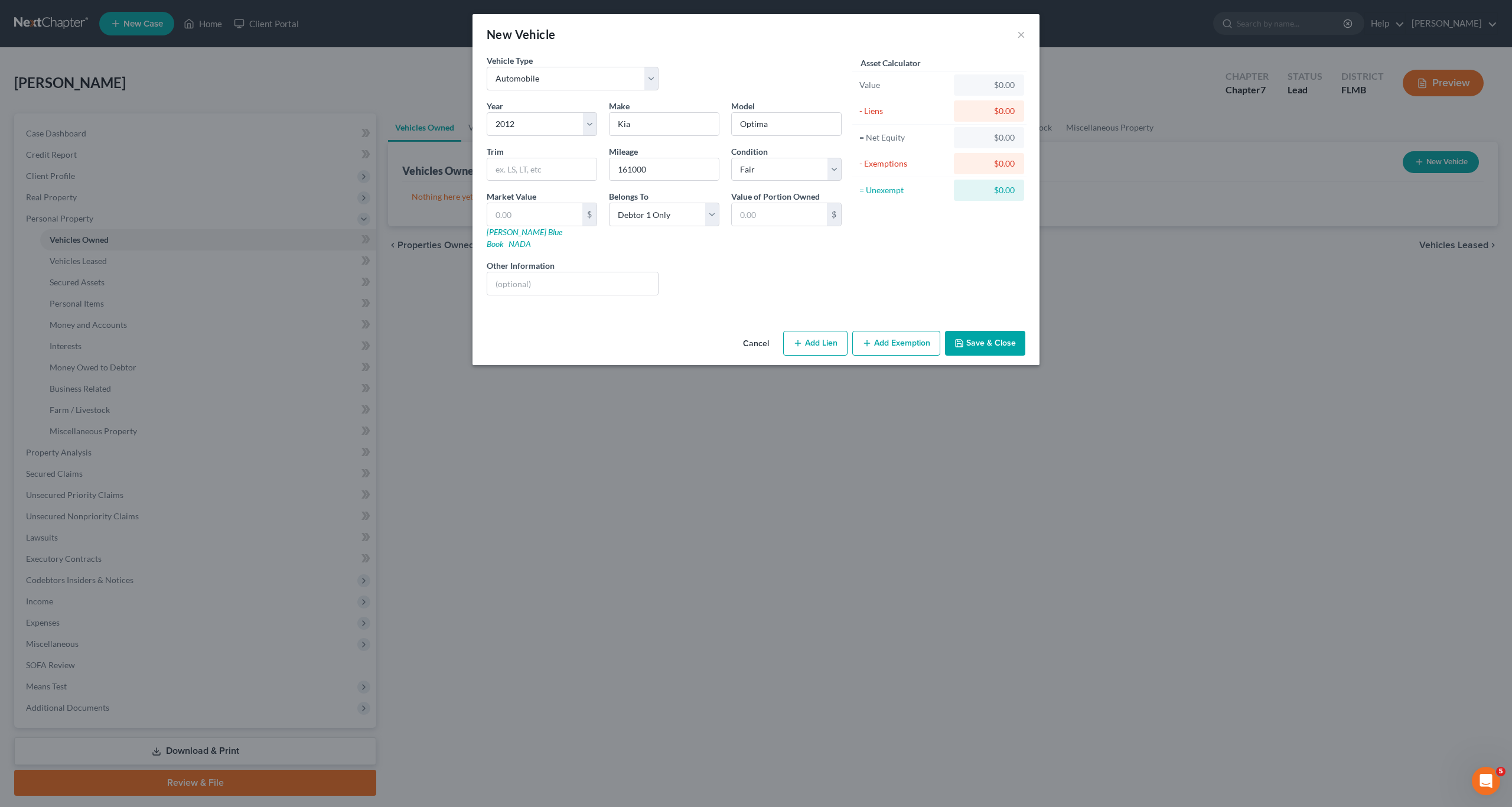
click at [791, 335] on button "Save & Close" at bounding box center [985, 343] width 81 height 24
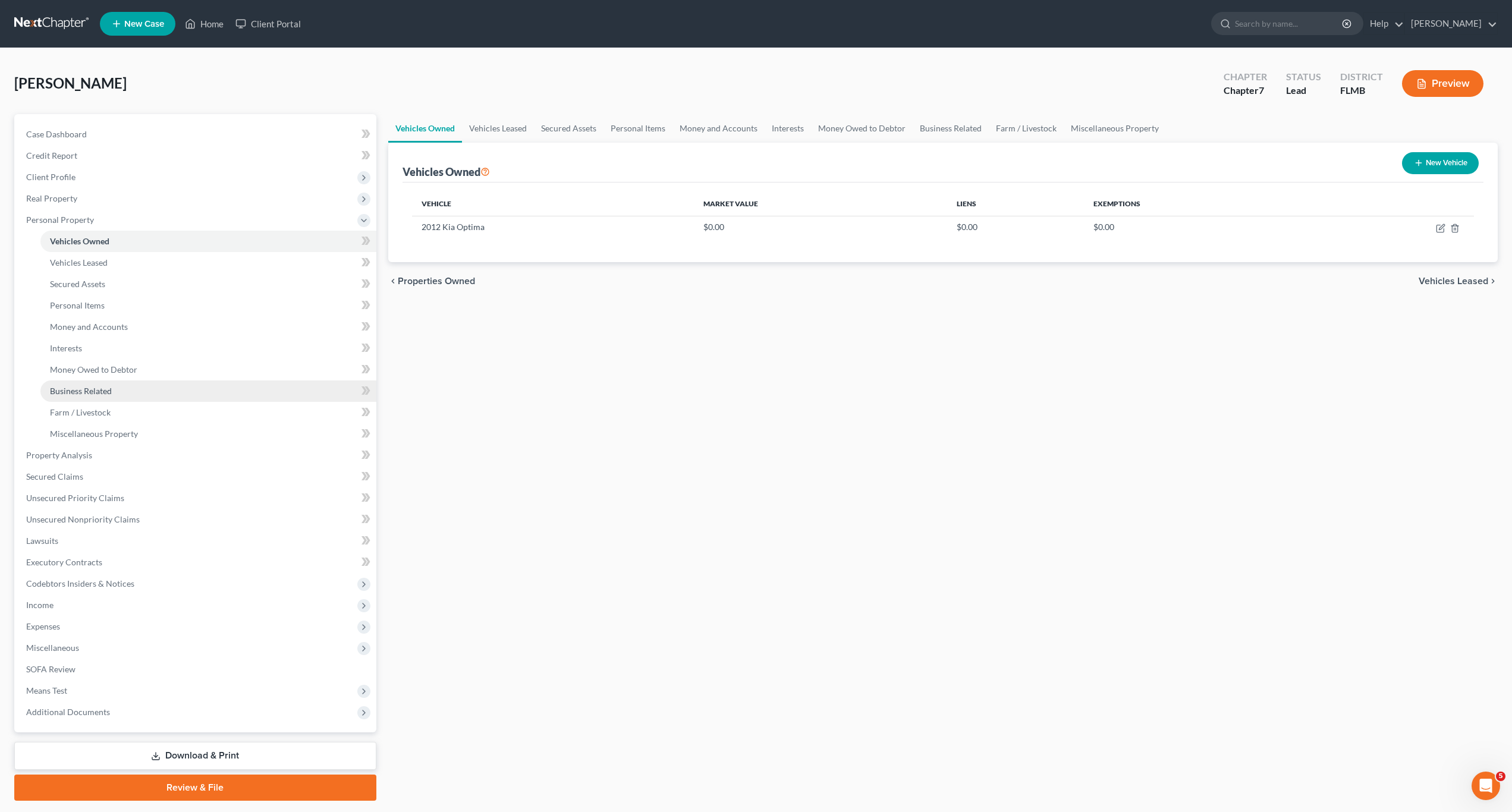
scroll to position [34, 0]
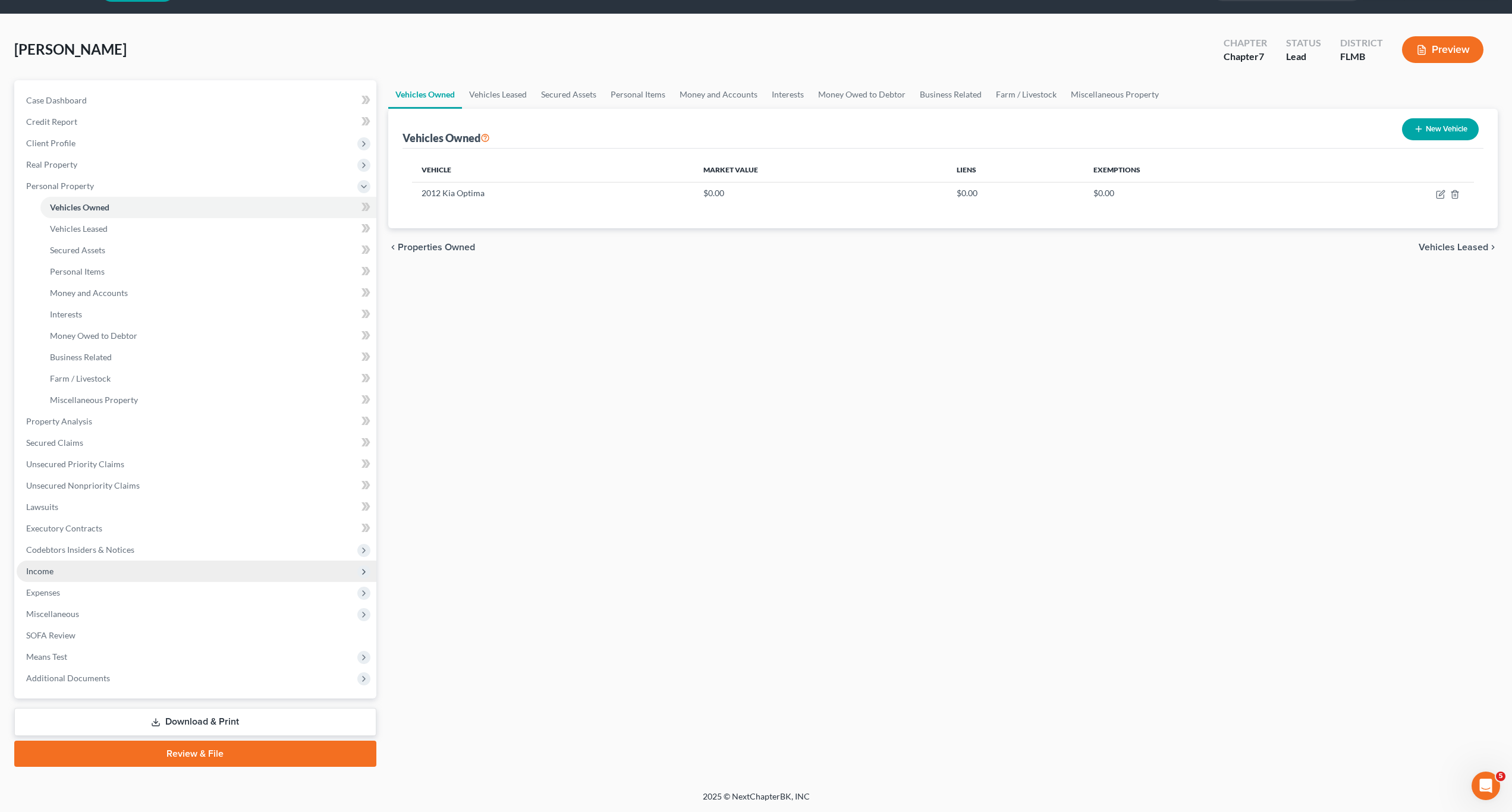
click at [50, 572] on span "Income" at bounding box center [40, 571] width 27 height 10
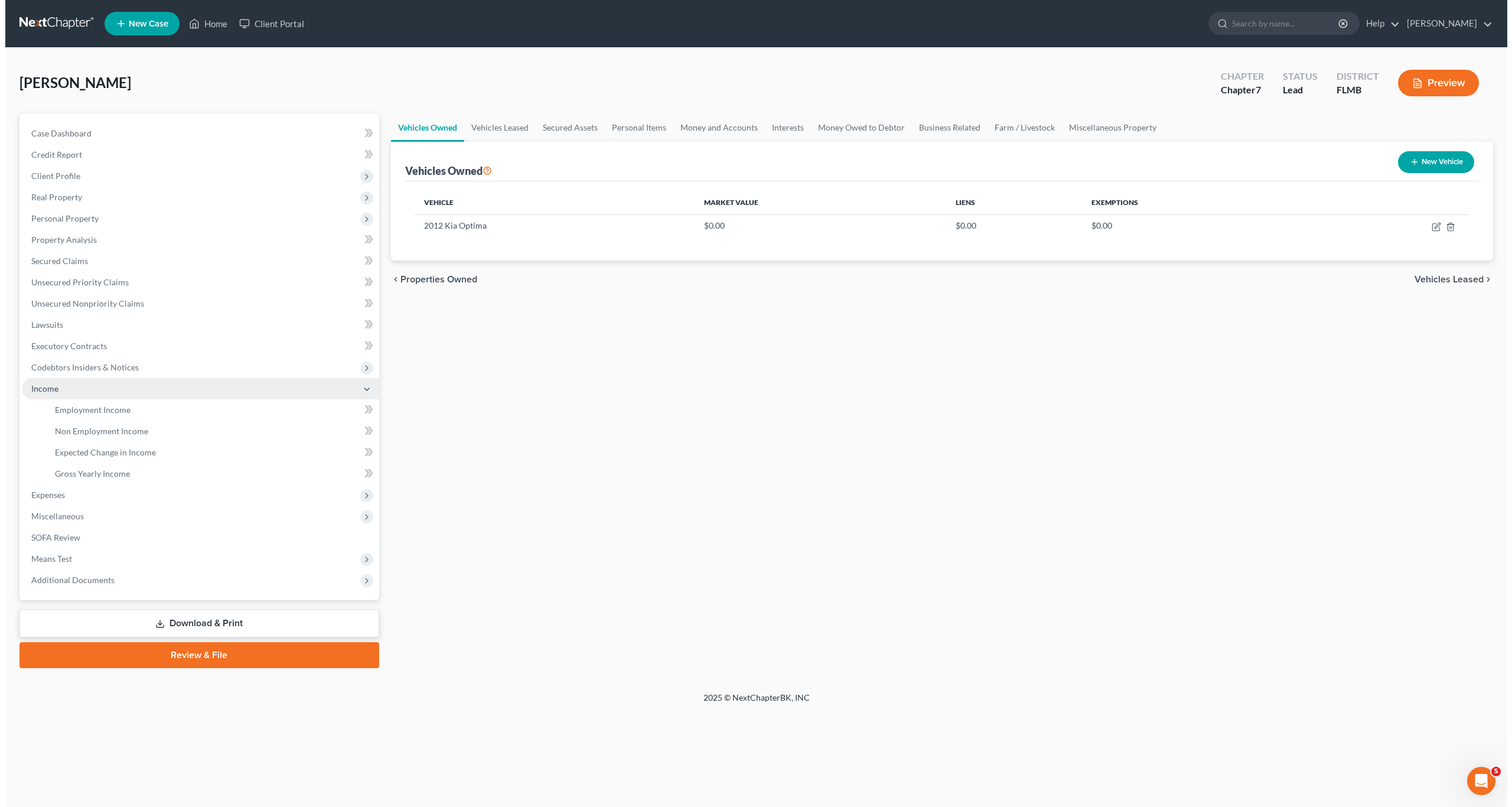
scroll to position [0, 0]
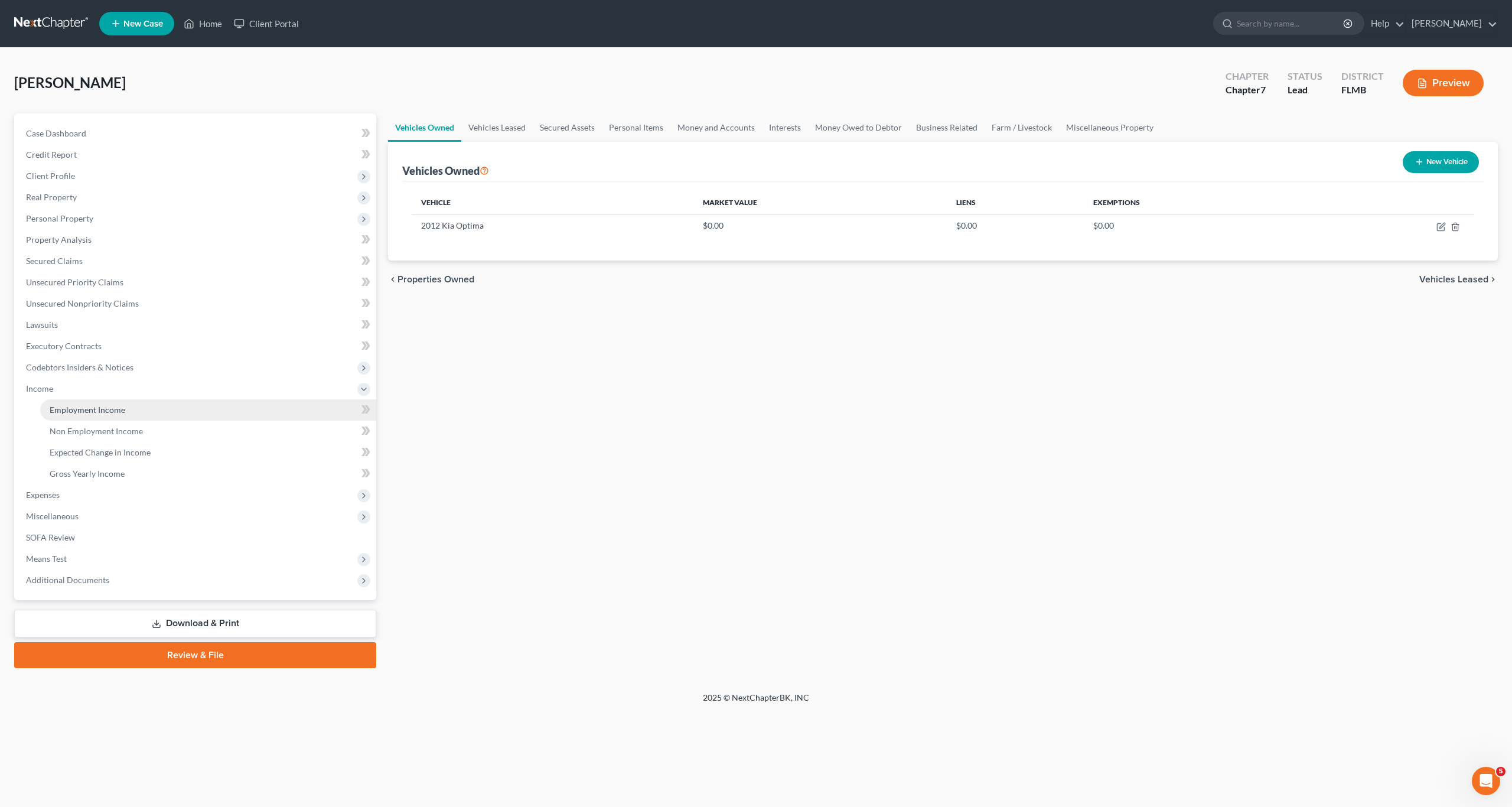
click at [95, 409] on span "Employment Income" at bounding box center [87, 410] width 75 height 10
click at [791, 166] on button "New Income" at bounding box center [1441, 162] width 76 height 22
select select "0"
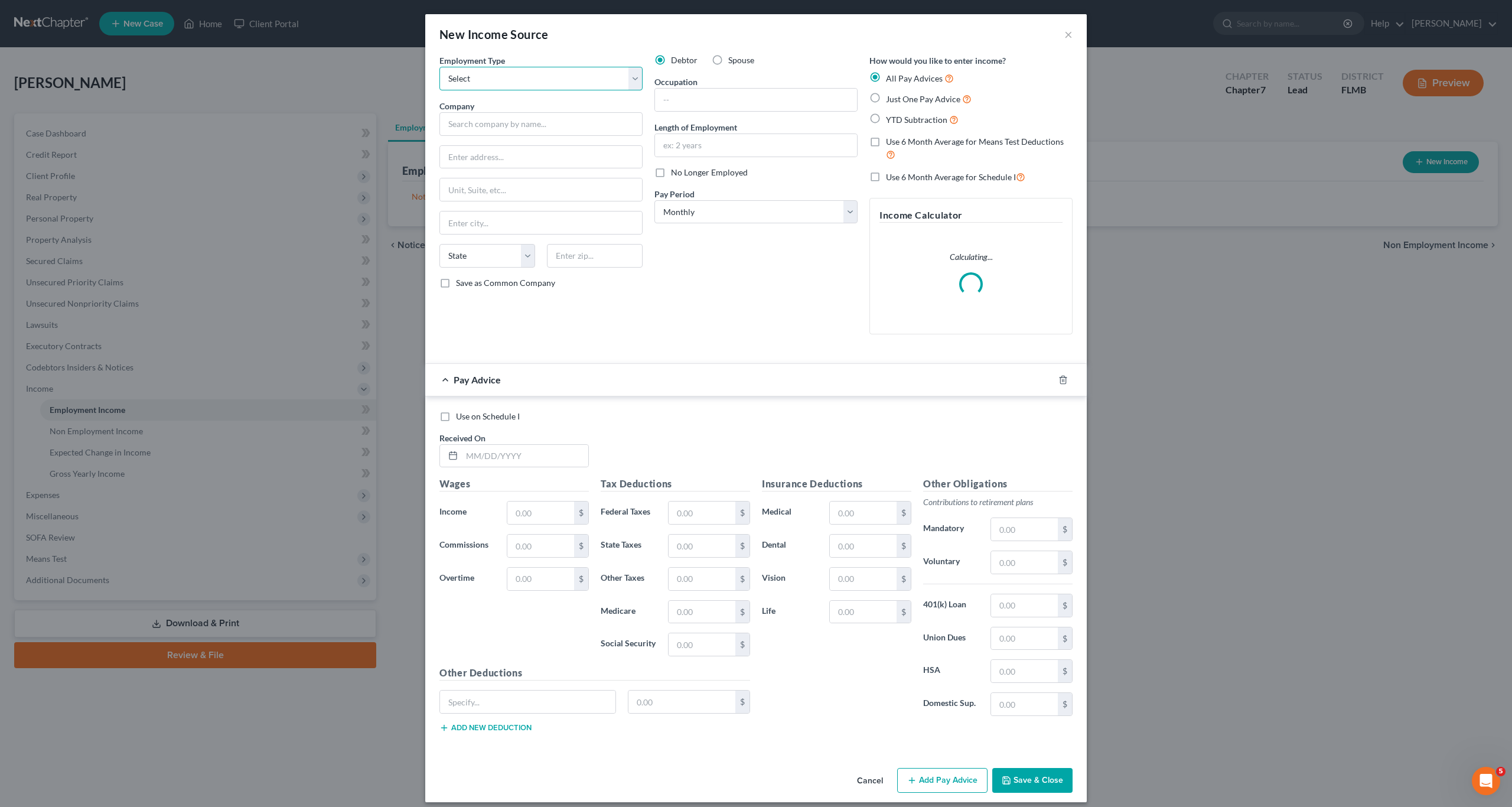
click at [475, 76] on select "Select Full or [DEMOGRAPHIC_DATA] Employment Self Employment" at bounding box center [541, 79] width 203 height 24
select select "0"
click at [440, 67] on select "Select Full or [DEMOGRAPHIC_DATA] Employment Self Employment" at bounding box center [541, 79] width 203 height 24
click at [463, 119] on input "text" at bounding box center [541, 124] width 203 height 24
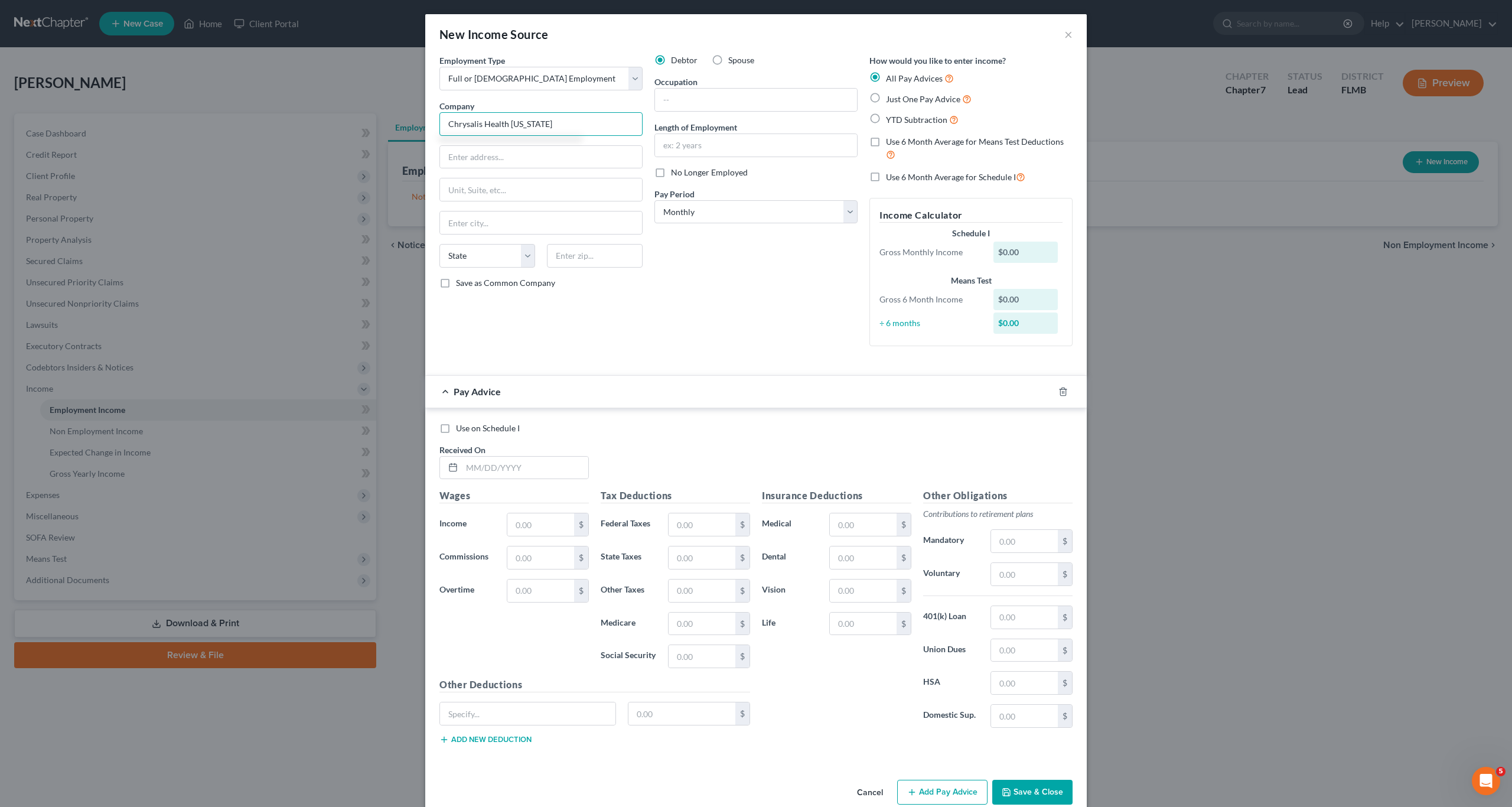
type input "Chrysalis Health [US_STATE]"
type input "[STREET_ADDRESS]"
type input "Columbus"
select select "39"
type input "43230"
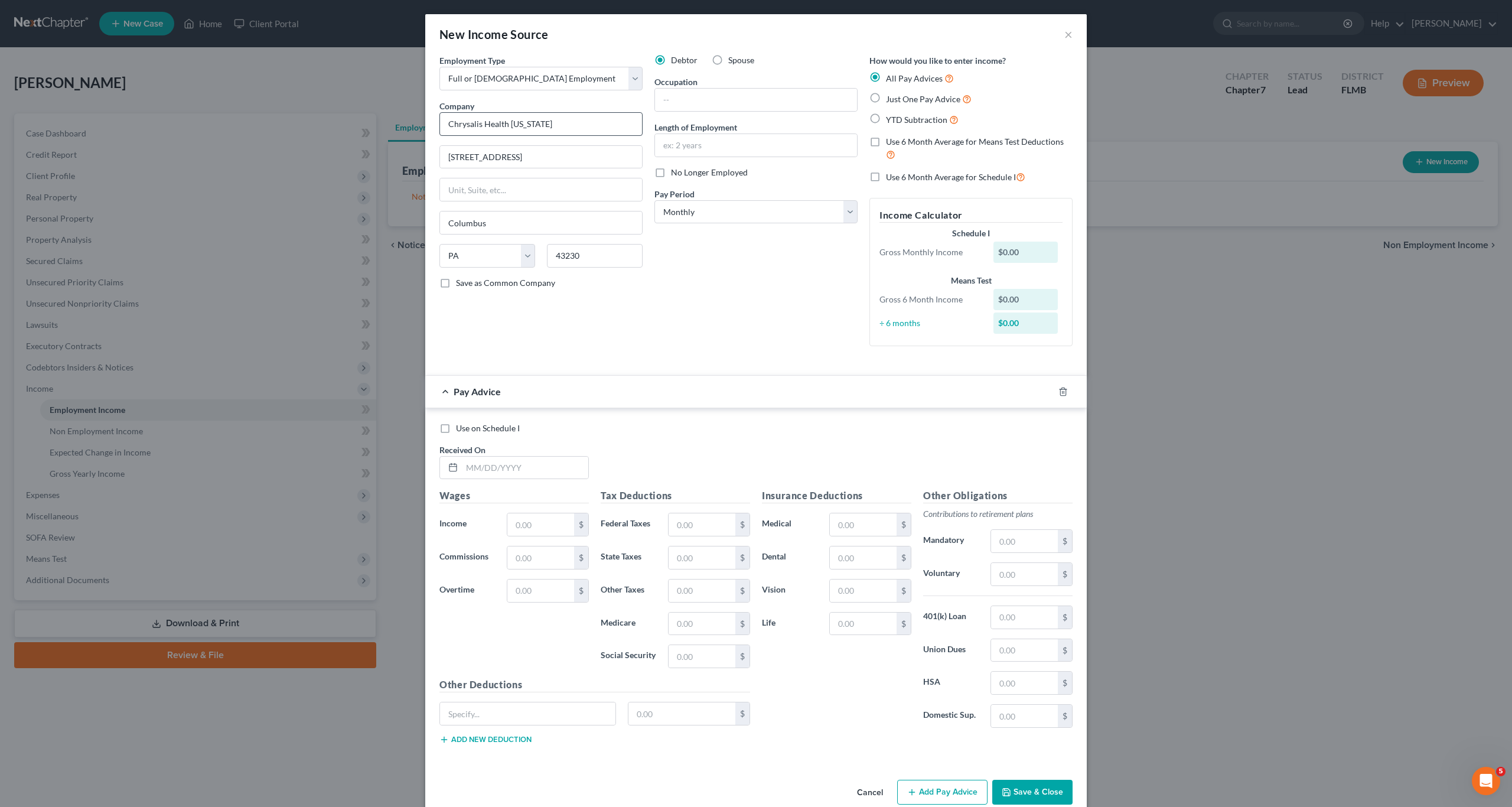
select select "36"
click at [737, 214] on select "Select Monthly Twice Monthly Every Other Week Weekly" at bounding box center [756, 212] width 203 height 24
select select "2"
click at [654, 200] on select "Select Monthly Twice Monthly Every Other Week Weekly" at bounding box center [756, 212] width 203 height 24
click at [709, 259] on div "Debtor Spouse Occupation Length of Employment No Longer Employed Pay Period * S…" at bounding box center [756, 204] width 215 height 301
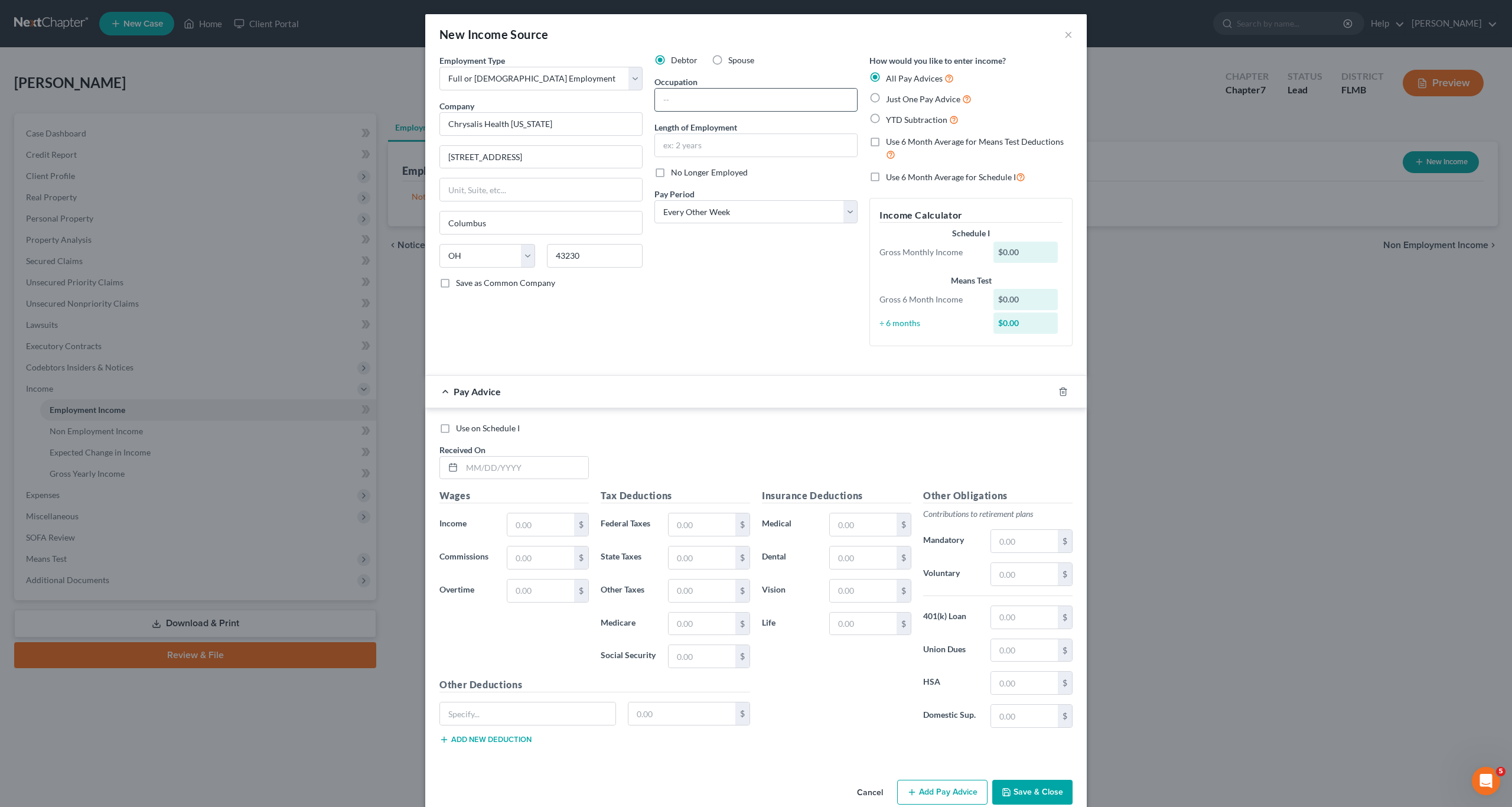
click at [691, 99] on input "text" at bounding box center [756, 99] width 202 height 23
click at [692, 138] on input "text" at bounding box center [756, 145] width 202 height 23
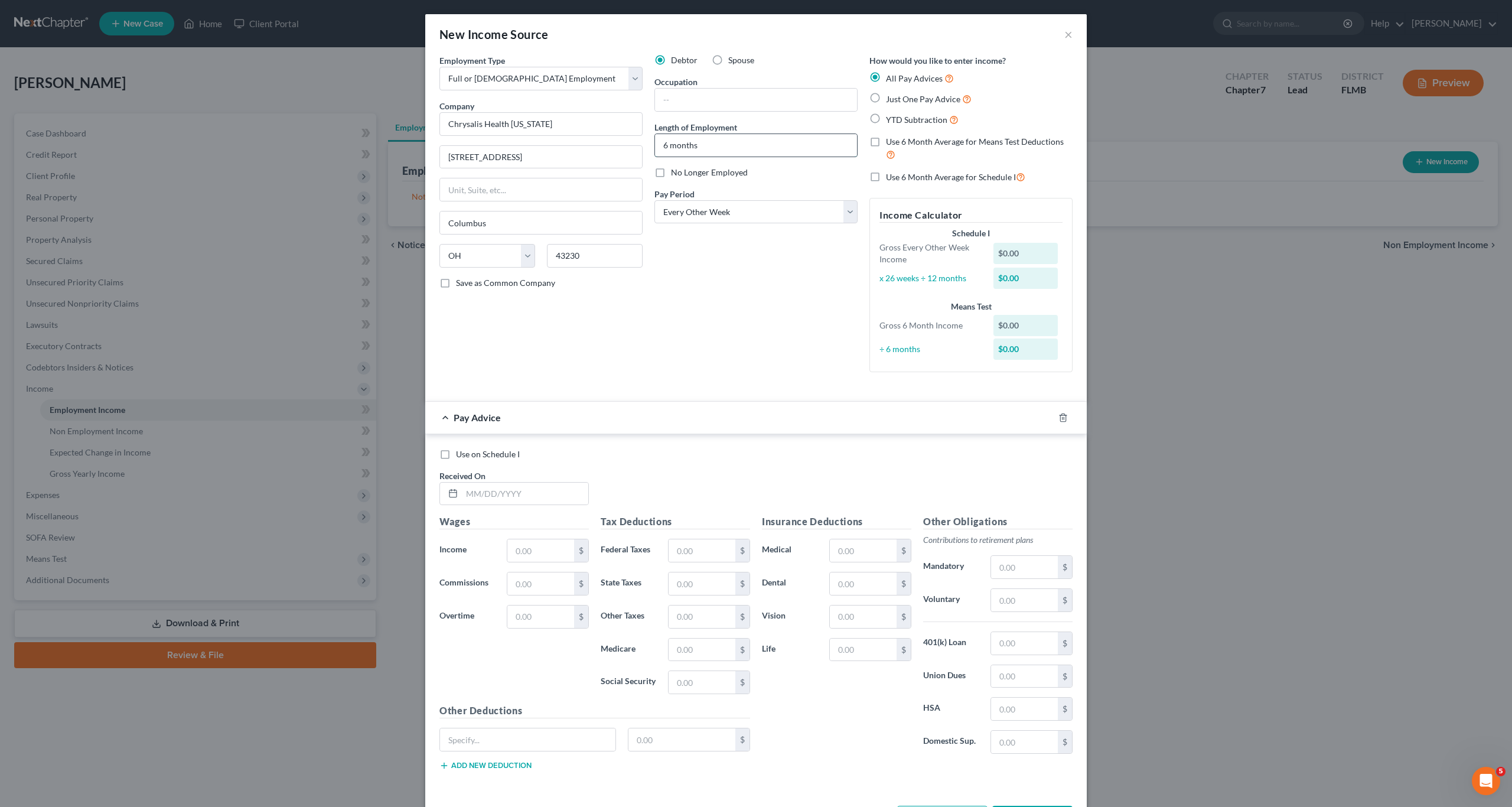
type input "6 months"
click at [733, 104] on input "text" at bounding box center [756, 99] width 202 height 23
type input "Counselor"
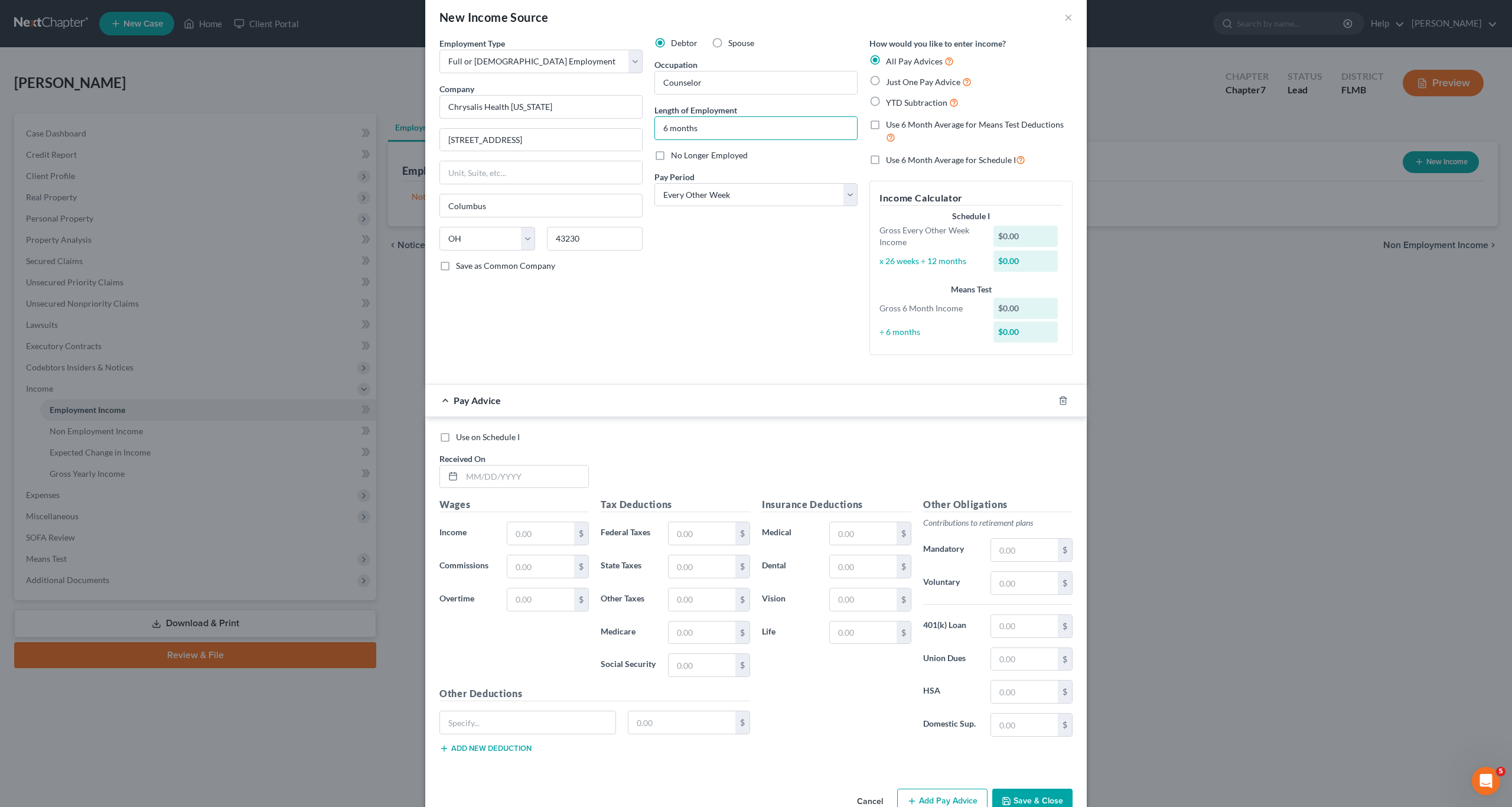
scroll to position [47, 0]
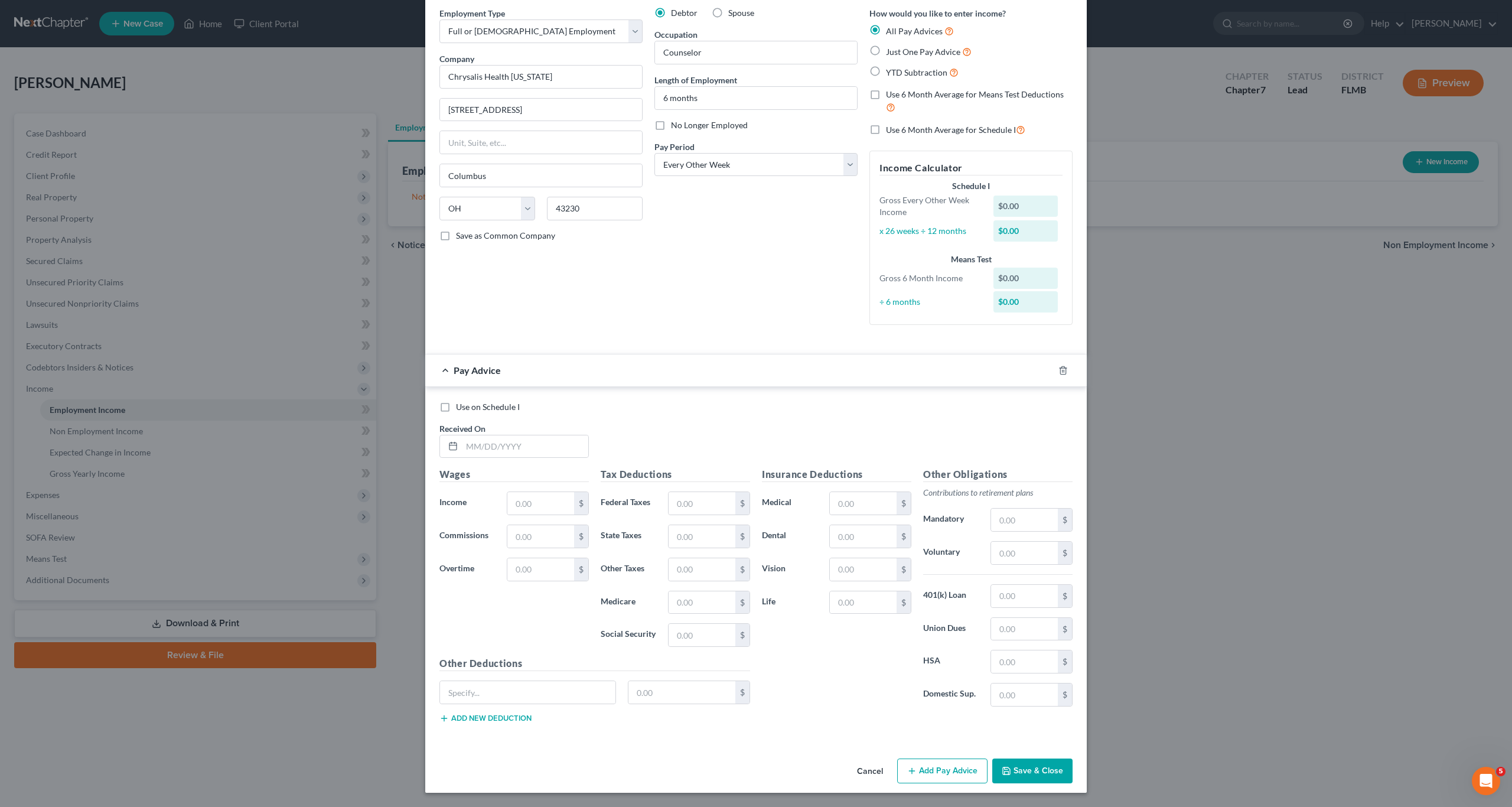
click at [525, 516] on div "Wages Income * $ Commissions $ Overtime $" at bounding box center [514, 561] width 161 height 189
click at [525, 508] on input "text" at bounding box center [541, 503] width 67 height 23
type input "1,297.98"
click at [703, 510] on input "text" at bounding box center [702, 503] width 67 height 23
click at [685, 502] on input "text" at bounding box center [702, 503] width 67 height 23
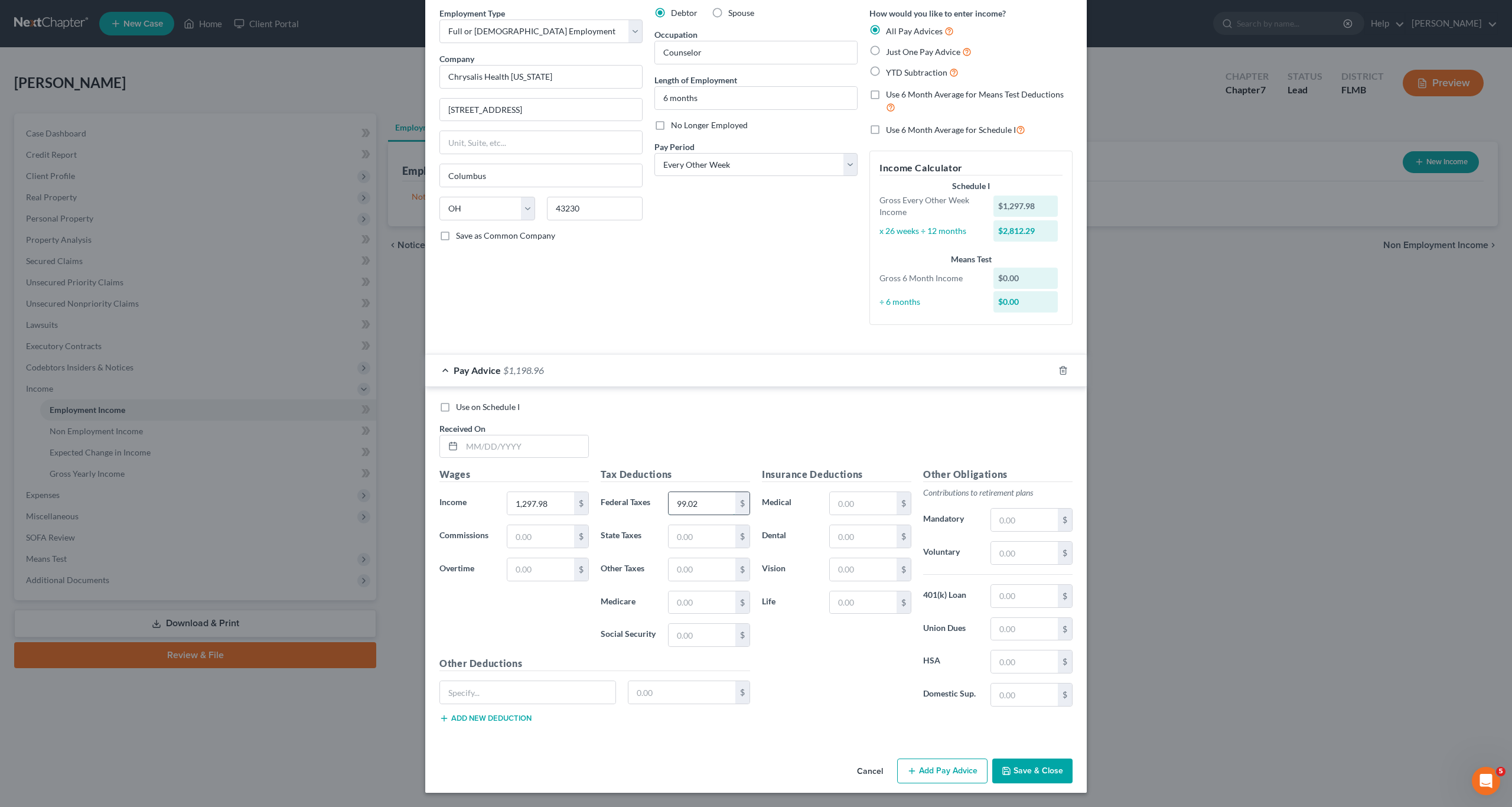
type input "99.02"
drag, startPoint x: 1013, startPoint y: 775, endPoint x: 783, endPoint y: 695, distance: 243.5
click at [783, 695] on div "New Income Source × Employment Type * Select Full or [DEMOGRAPHIC_DATA] Employm…" at bounding box center [756, 380] width 662 height 826
click at [770, 655] on div "Insurance Deductions Medical $ Dental $ Vision $ Life $" at bounding box center [837, 592] width 161 height 249
click at [791, 573] on input "text" at bounding box center [863, 569] width 67 height 23
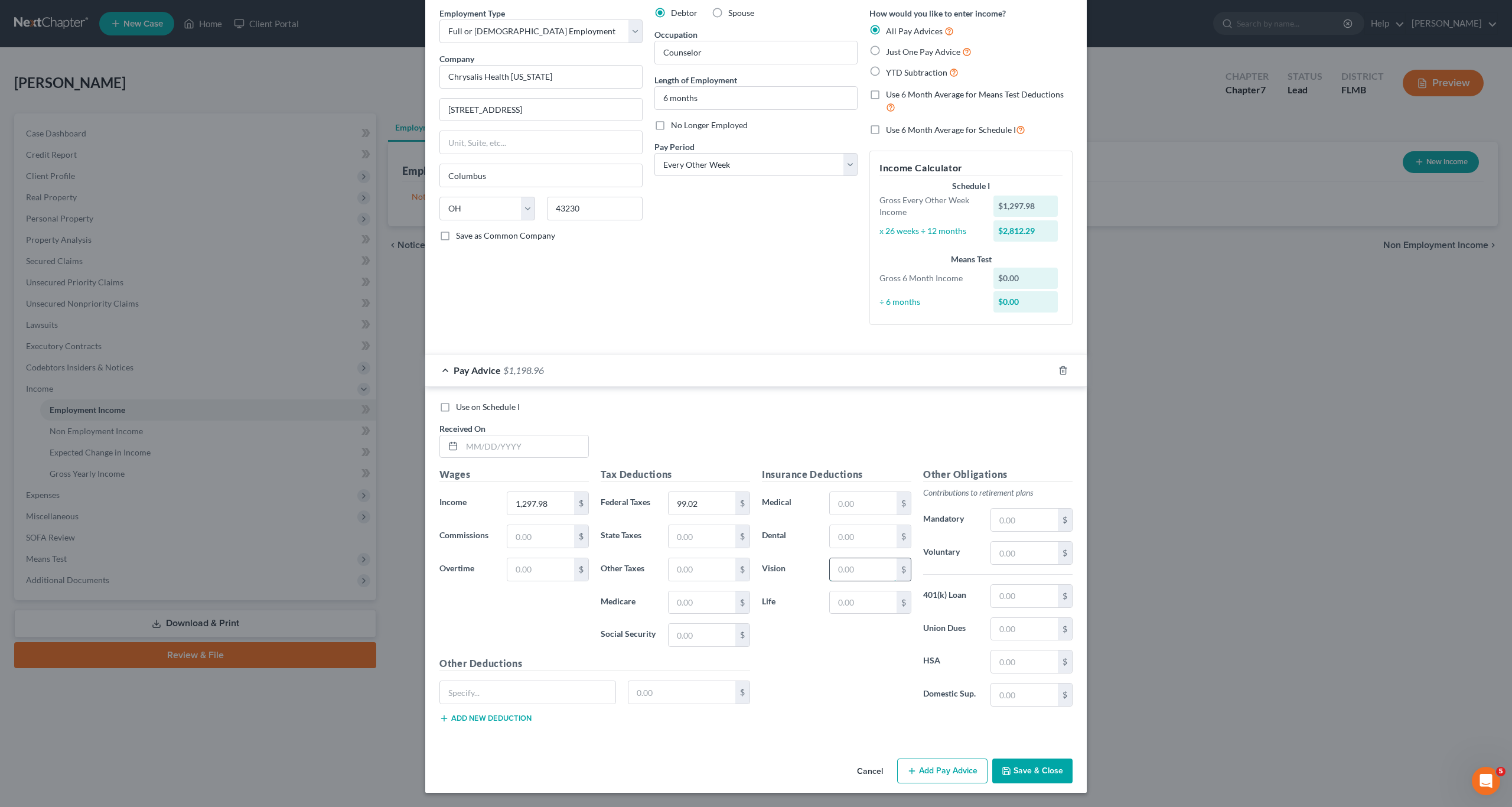
click at [791, 573] on input "text" at bounding box center [863, 569] width 67 height 23
type input "6.28"
click at [791, 766] on button "Cancel" at bounding box center [870, 771] width 45 height 24
